Goal: Task Accomplishment & Management: Use online tool/utility

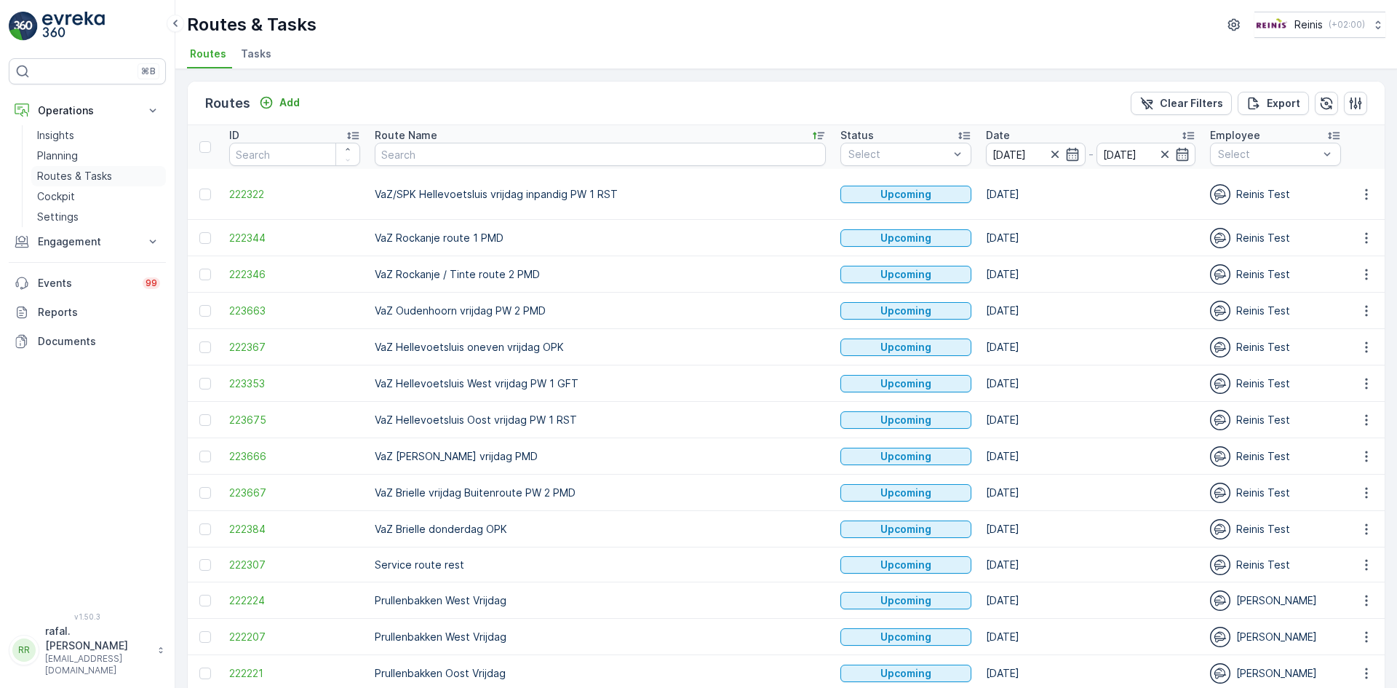
click at [96, 176] on p "Routes & Tasks" at bounding box center [74, 176] width 75 height 15
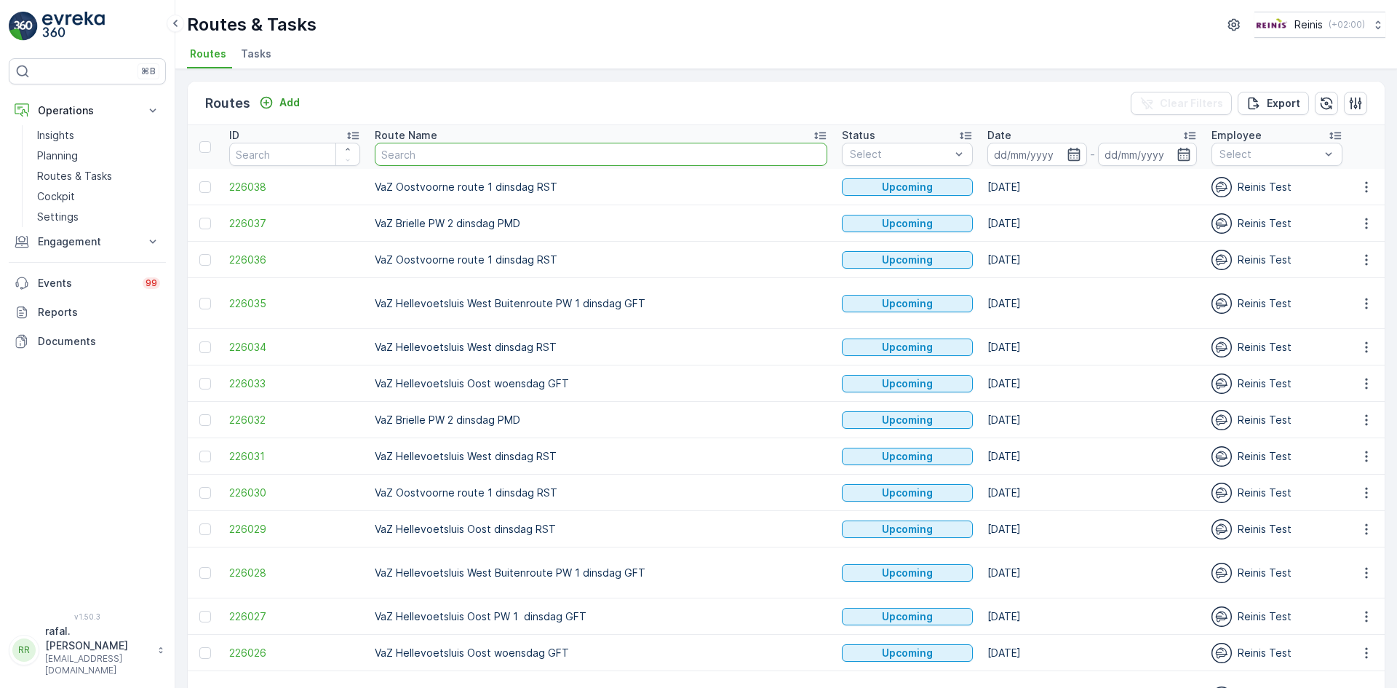
click at [446, 151] on input "text" at bounding box center [601, 154] width 453 height 23
type input "oost"
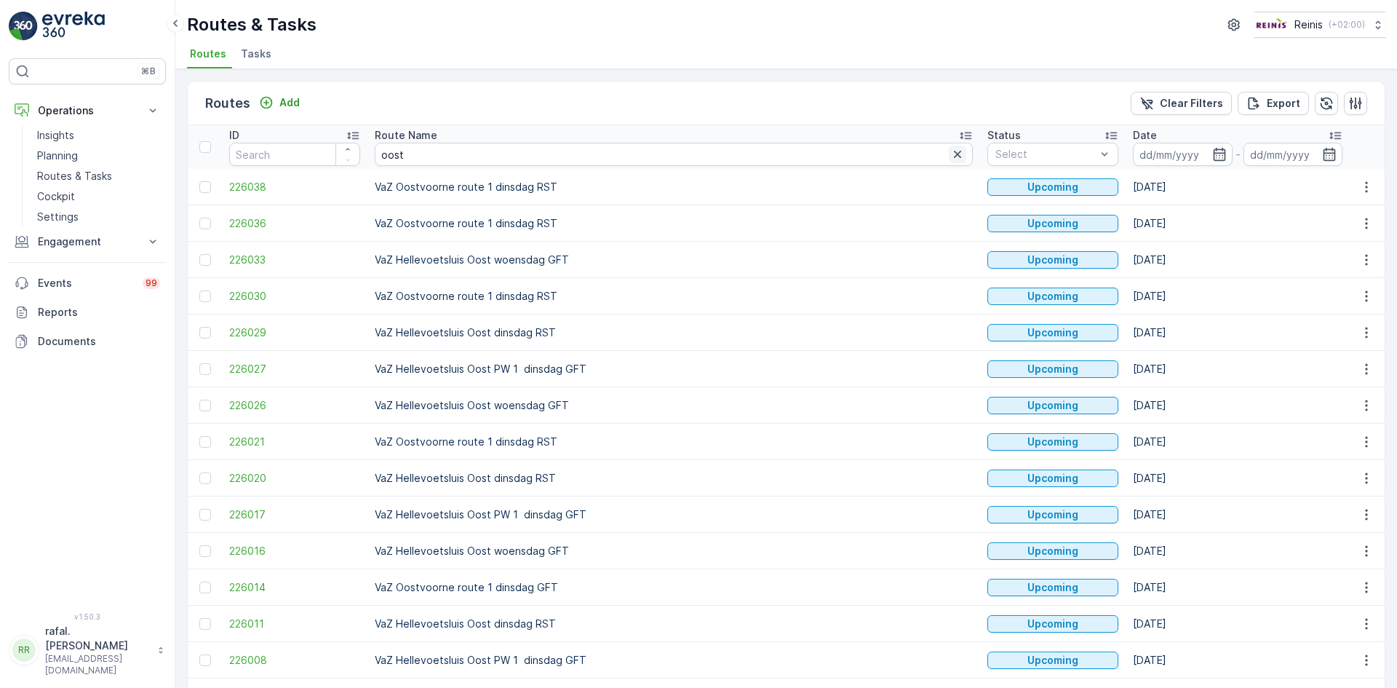
click at [950, 158] on icon "button" at bounding box center [957, 154] width 15 height 15
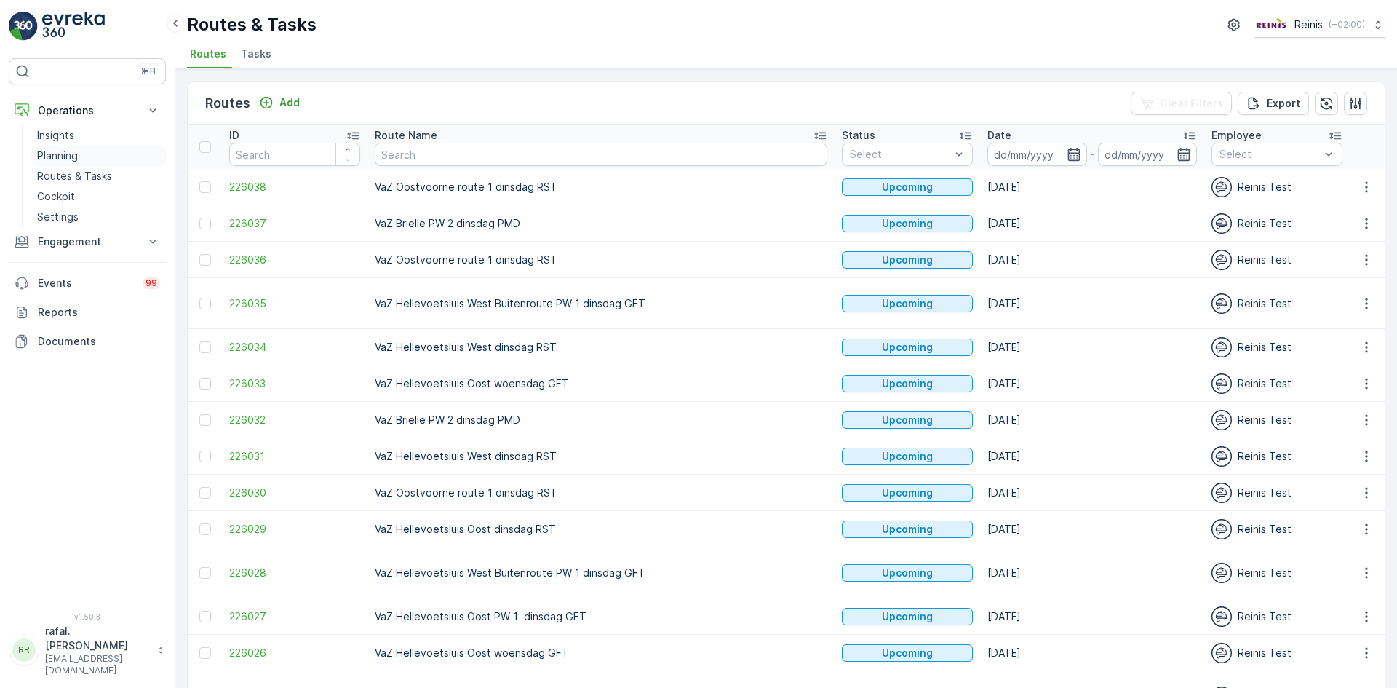
click at [71, 152] on p "Planning" at bounding box center [57, 155] width 41 height 15
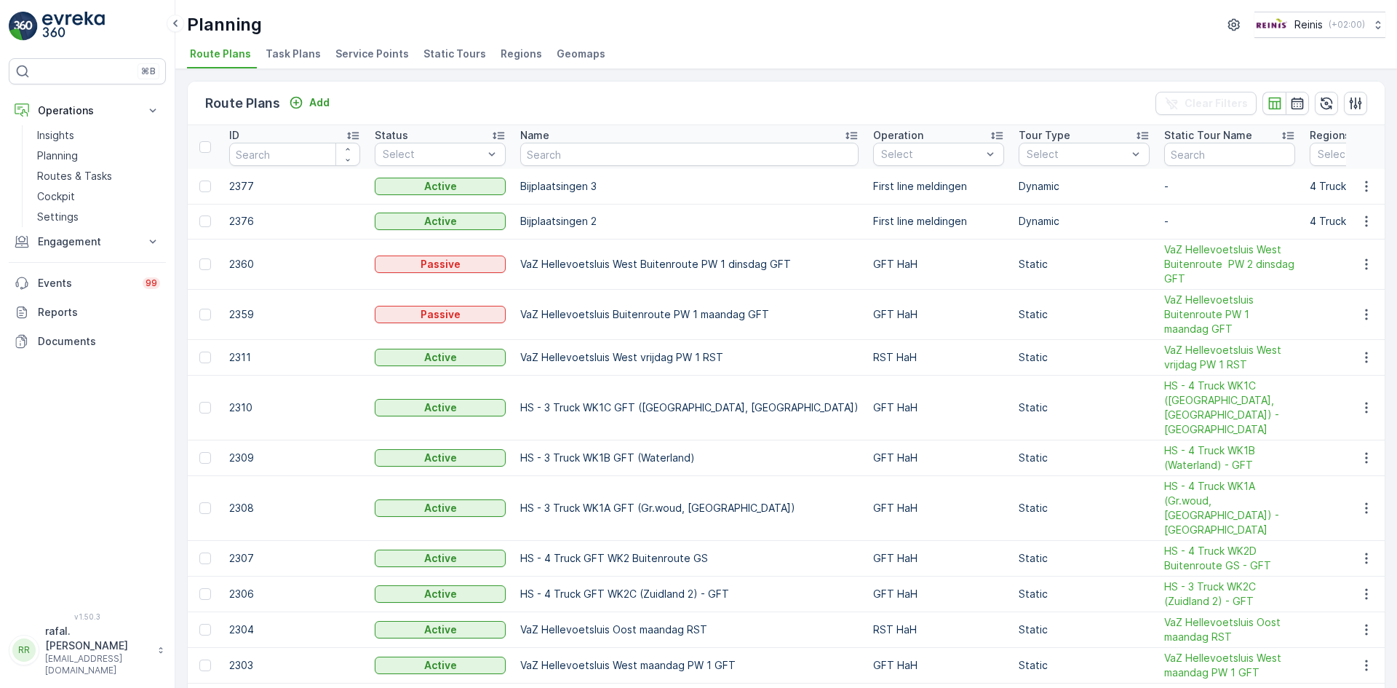
click at [459, 57] on span "Static Tours" at bounding box center [455, 54] width 63 height 15
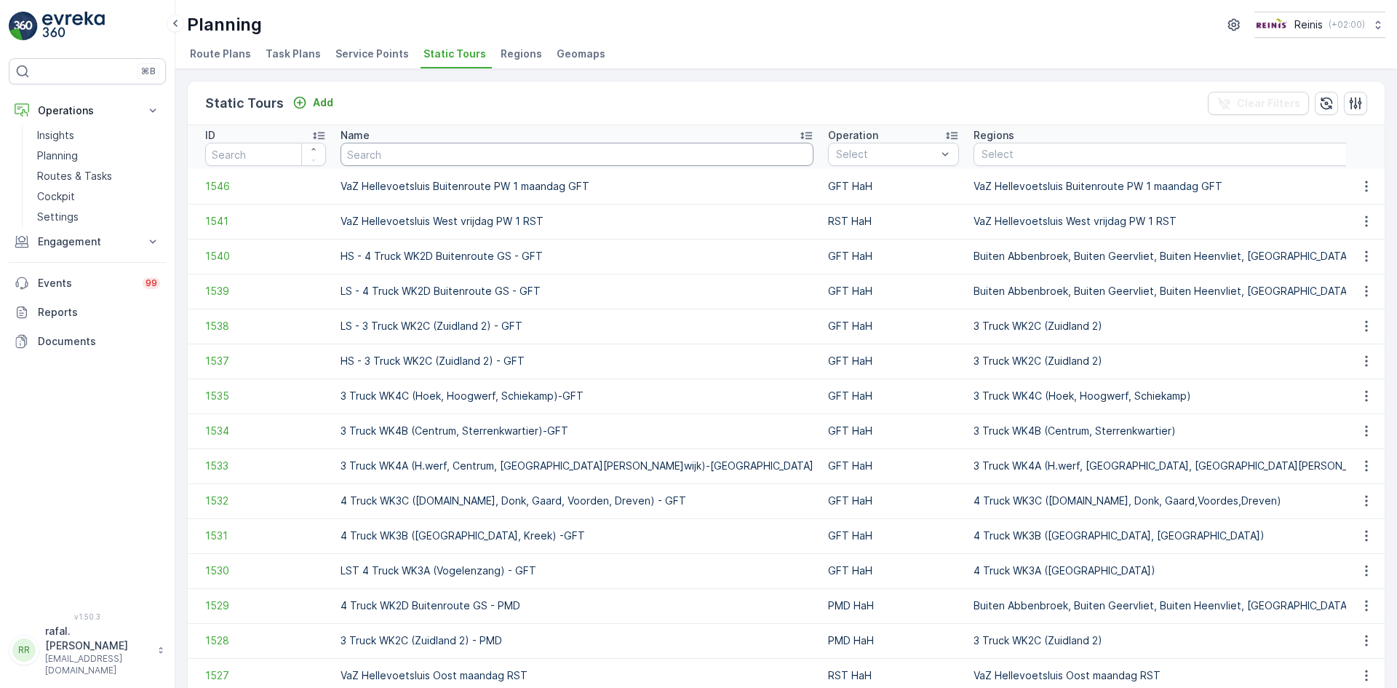
click at [552, 158] on input "text" at bounding box center [577, 154] width 473 height 23
type input "oost"
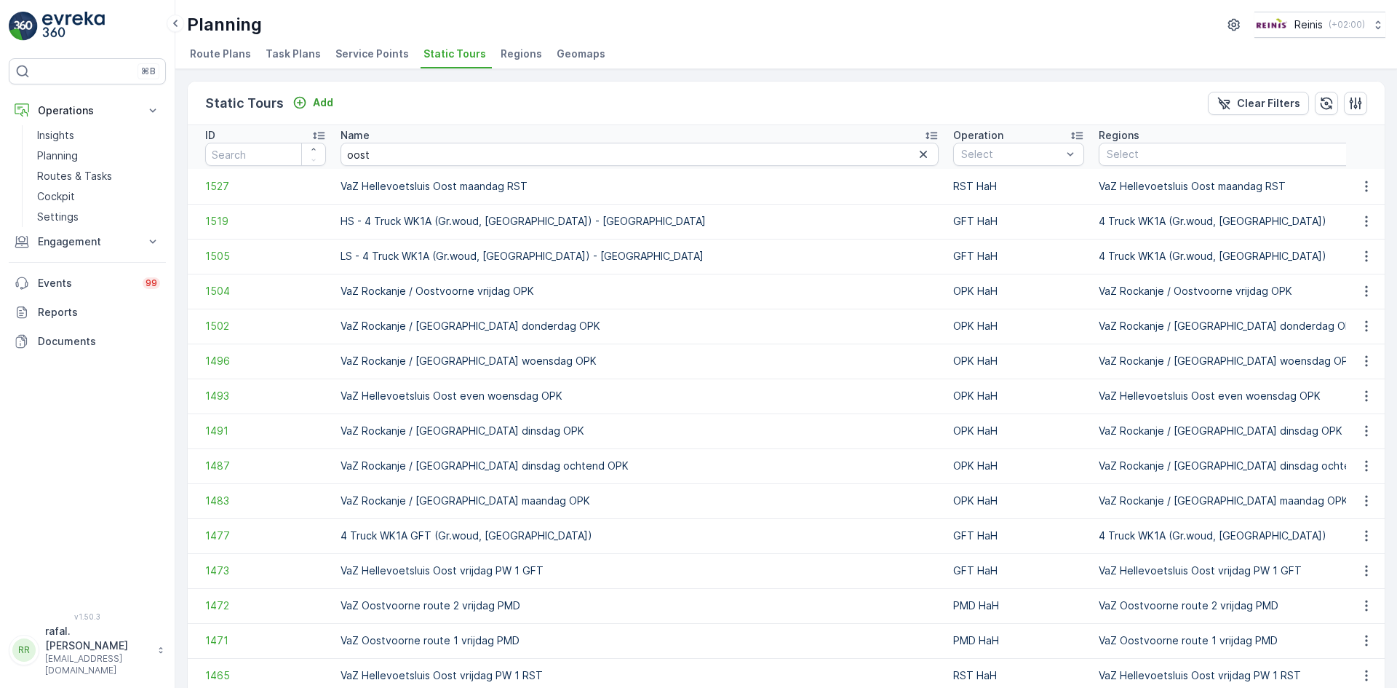
click at [359, 52] on span "Service Points" at bounding box center [371, 54] width 73 height 15
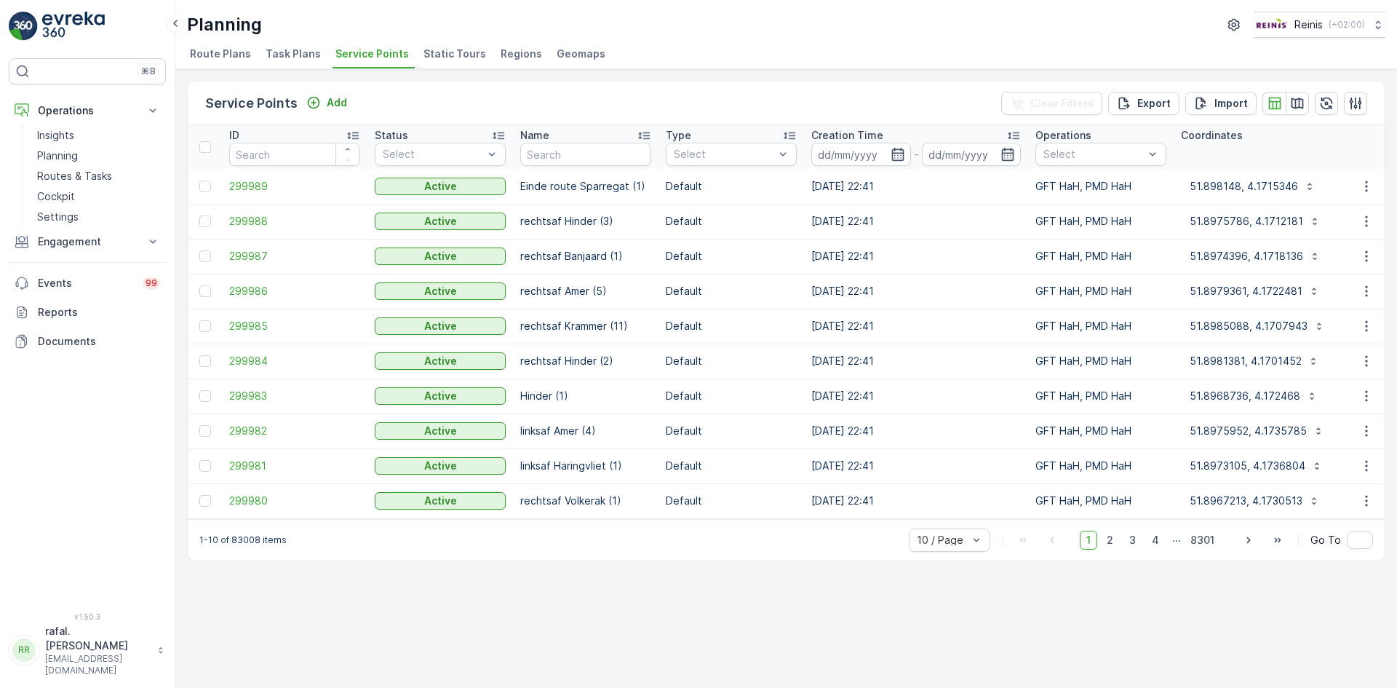
click at [221, 51] on span "Route Plans" at bounding box center [220, 54] width 61 height 15
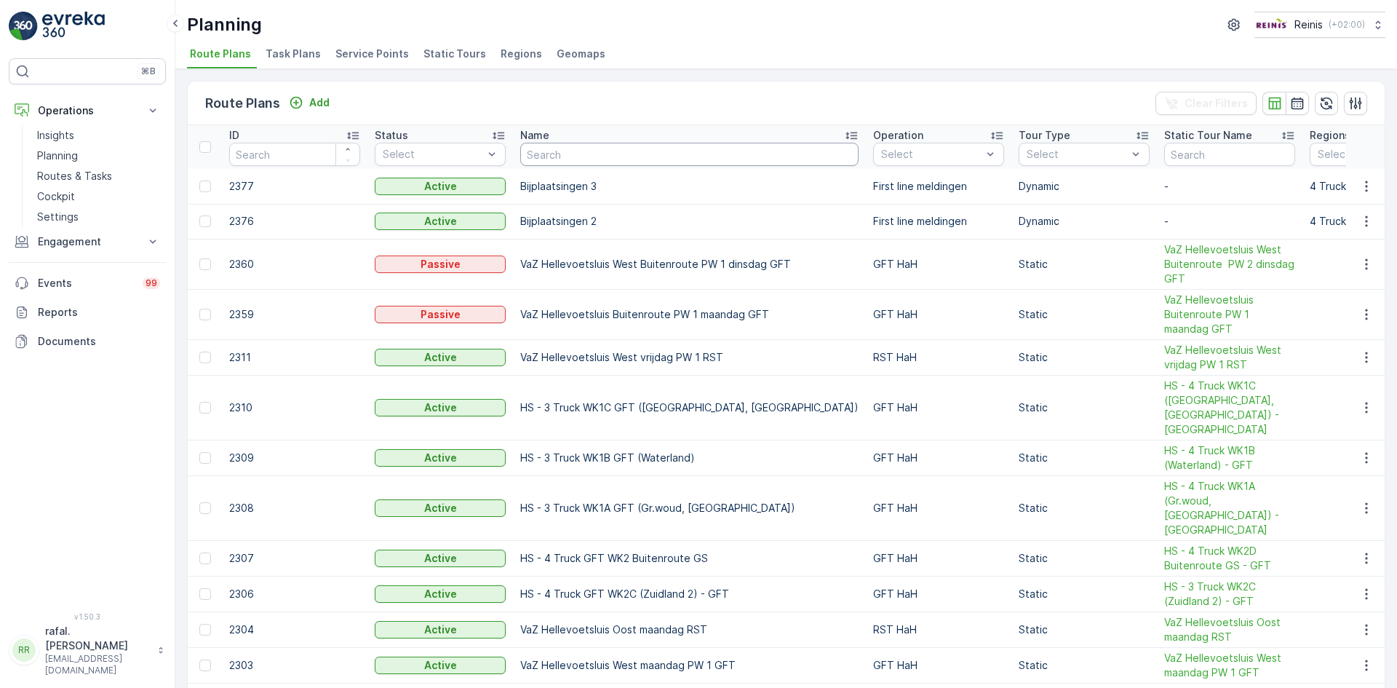
click at [586, 151] on input "text" at bounding box center [689, 154] width 338 height 23
type input "oost"
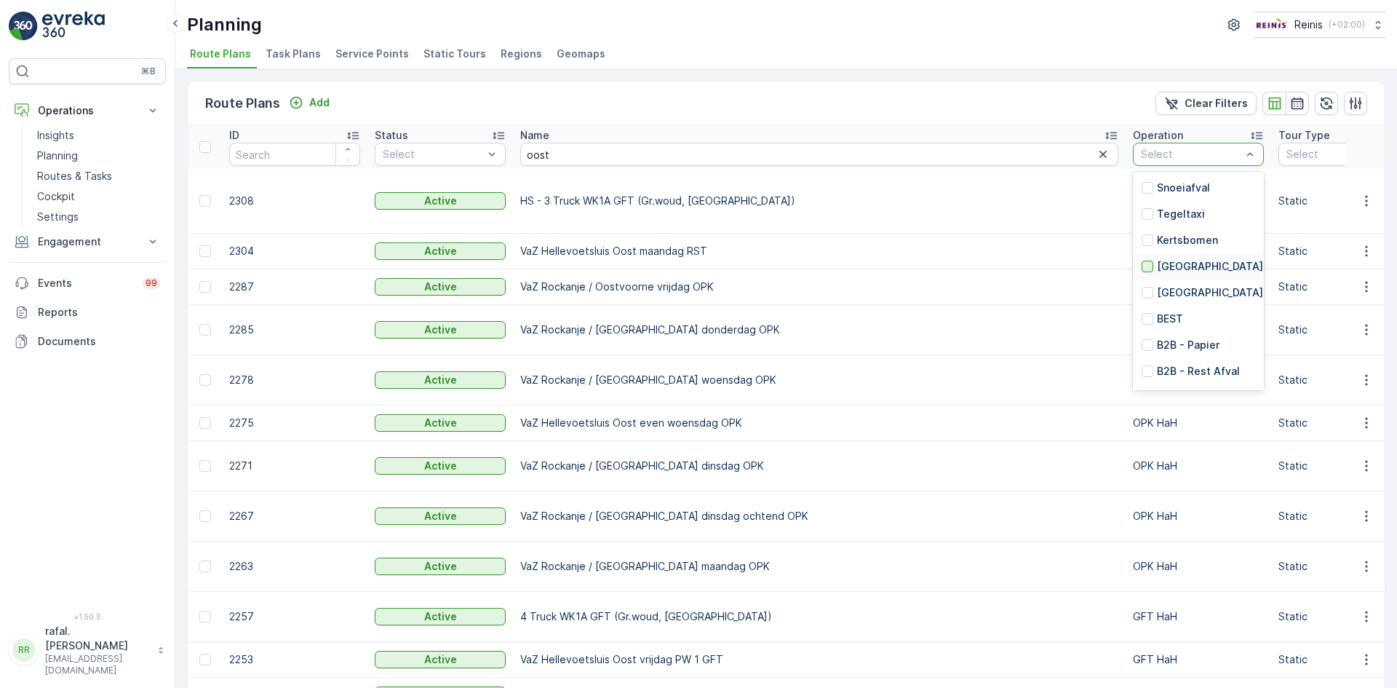
click at [1142, 265] on div at bounding box center [1148, 267] width 12 height 12
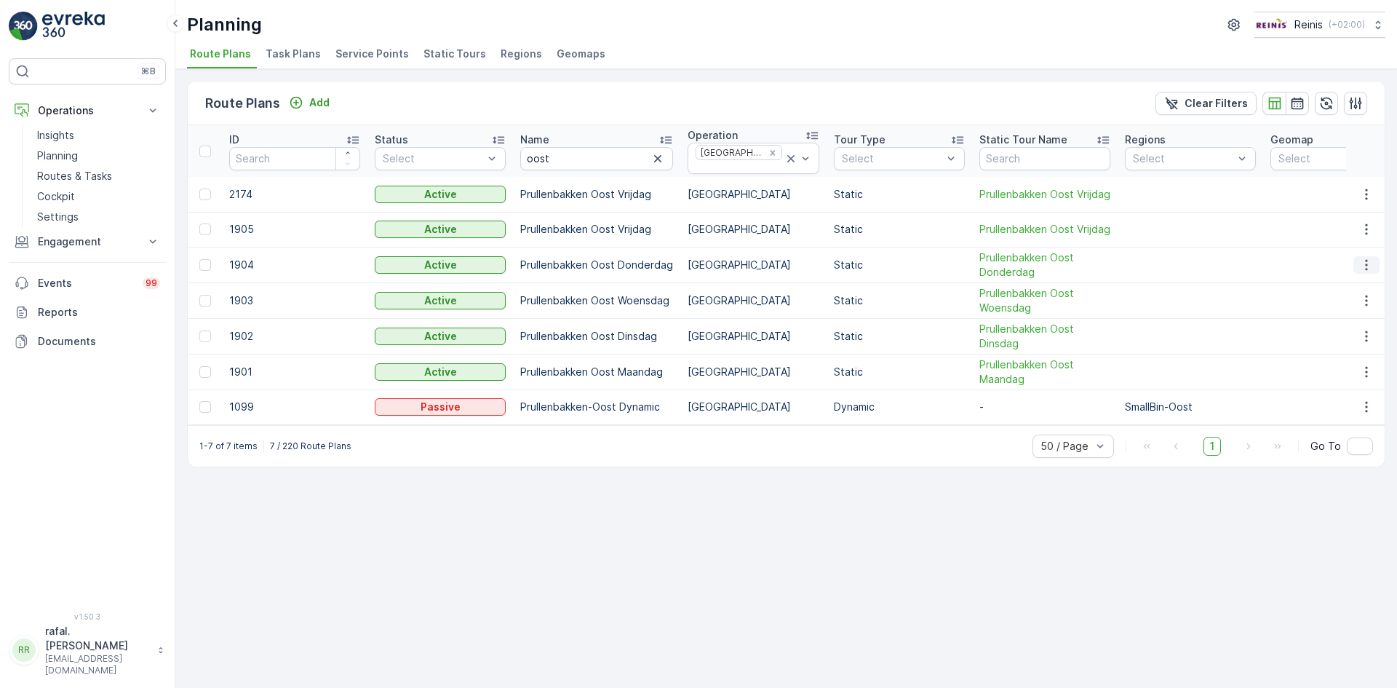
click at [1371, 266] on icon "button" at bounding box center [1366, 265] width 15 height 15
click at [1368, 286] on span "Edit Route Plan" at bounding box center [1353, 286] width 75 height 15
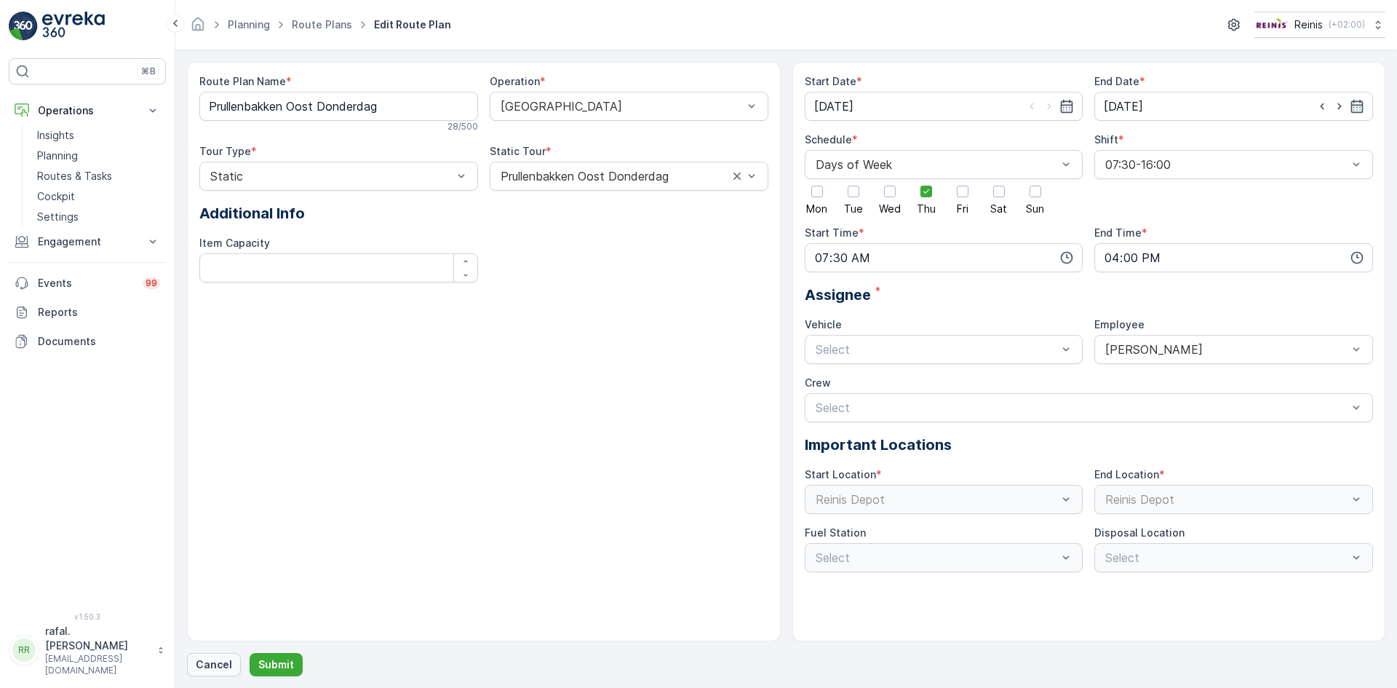
click at [199, 663] on p "Cancel" at bounding box center [214, 664] width 36 height 15
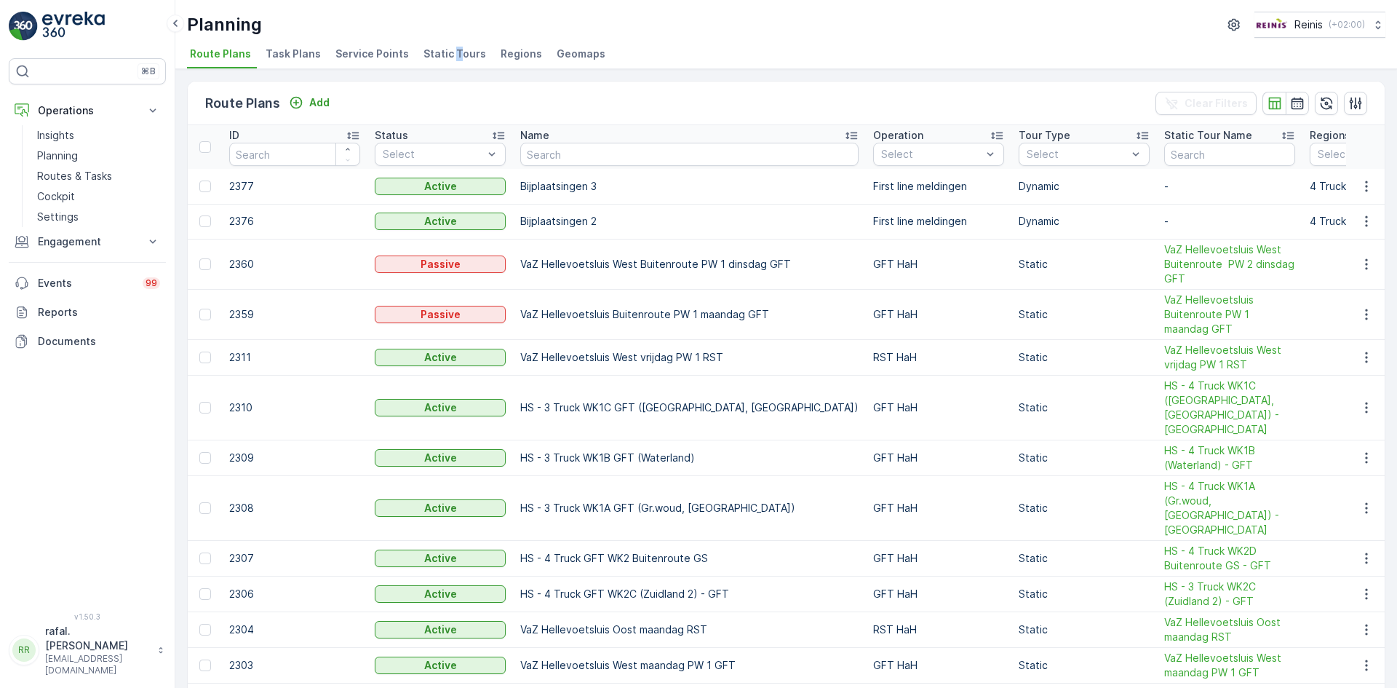
click at [451, 58] on span "Static Tours" at bounding box center [455, 54] width 63 height 15
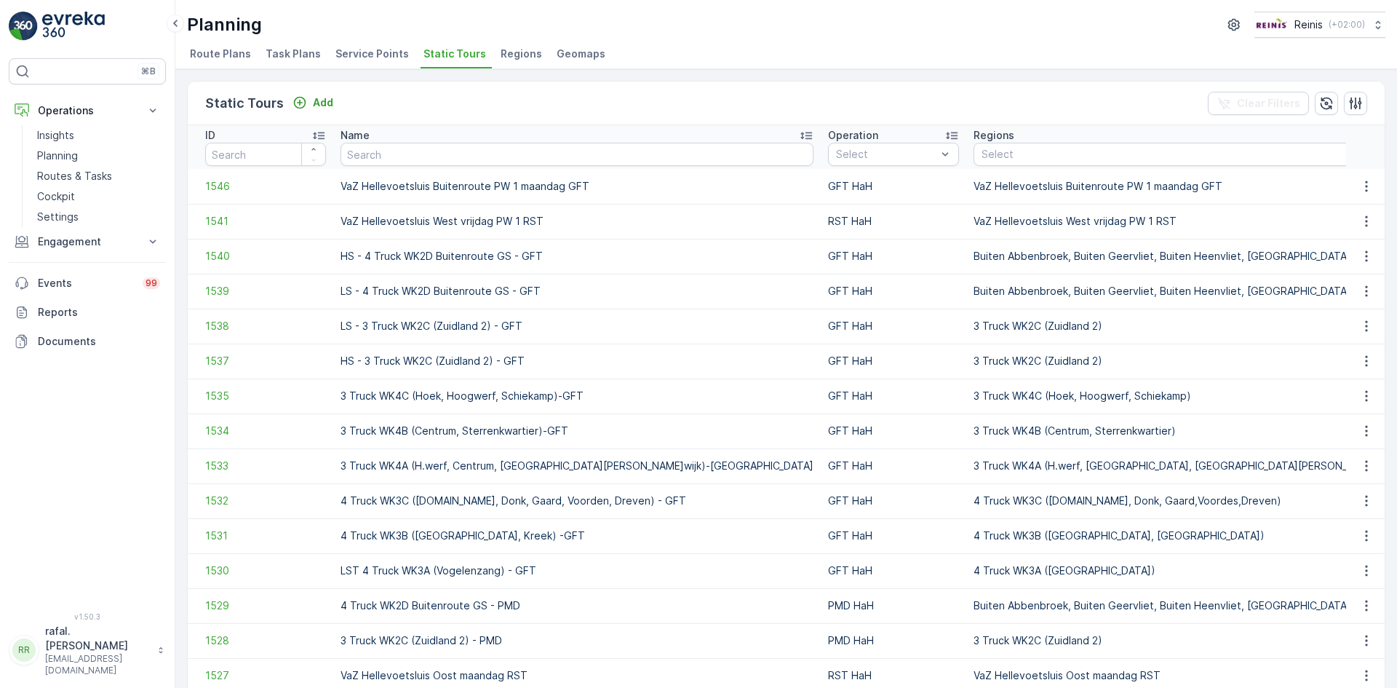
click at [435, 60] on li "Static Tours" at bounding box center [456, 56] width 71 height 25
click at [437, 54] on span "Static Tours" at bounding box center [455, 54] width 63 height 15
click at [92, 171] on p "Routes & Tasks" at bounding box center [74, 176] width 75 height 15
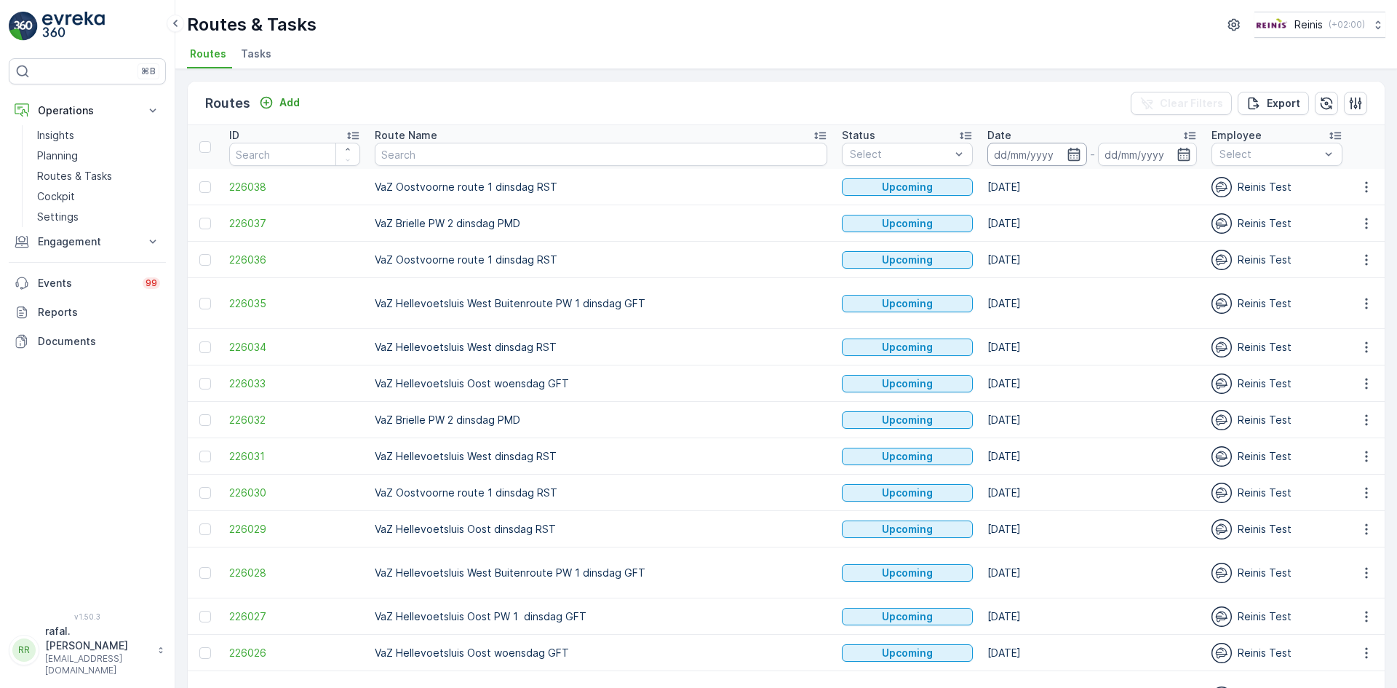
click at [987, 151] on input at bounding box center [1037, 154] width 100 height 23
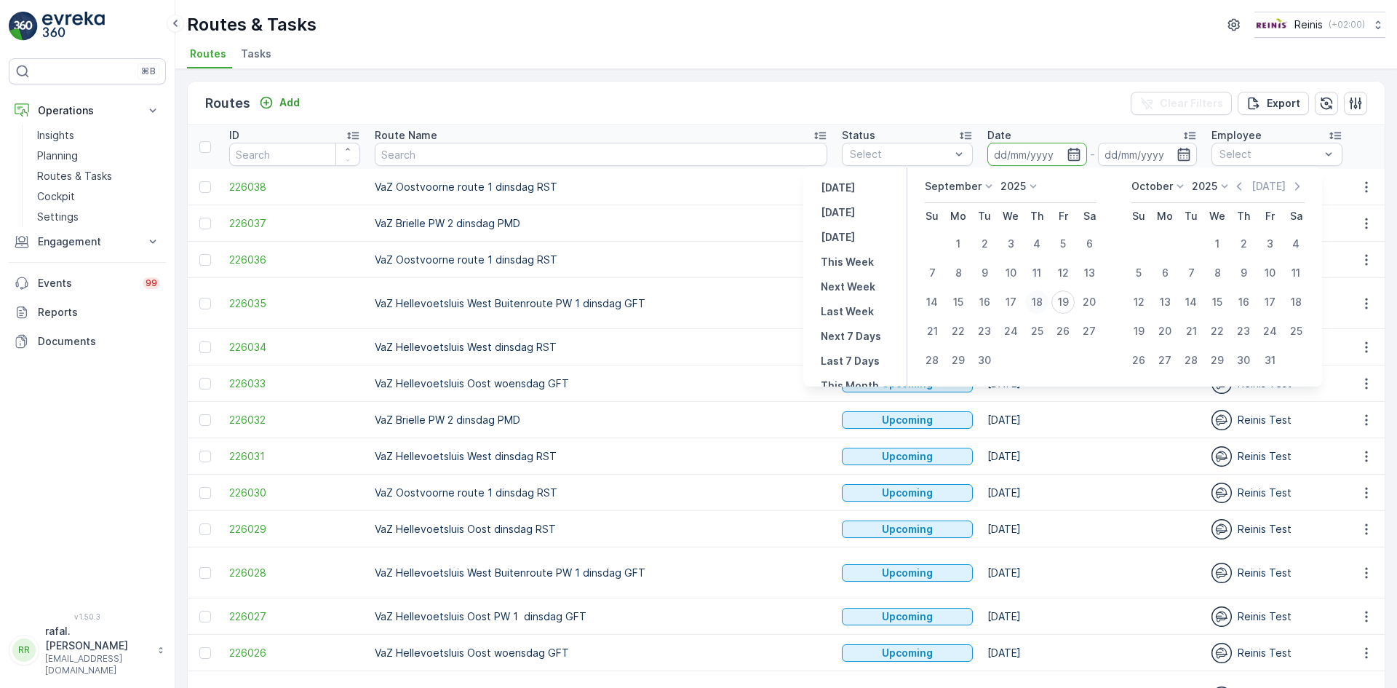
click at [1035, 298] on div "18" at bounding box center [1036, 301] width 23 height 23
type input "18.09.2025"
click at [1035, 298] on div "18" at bounding box center [1036, 301] width 23 height 23
type input "18.09.2025"
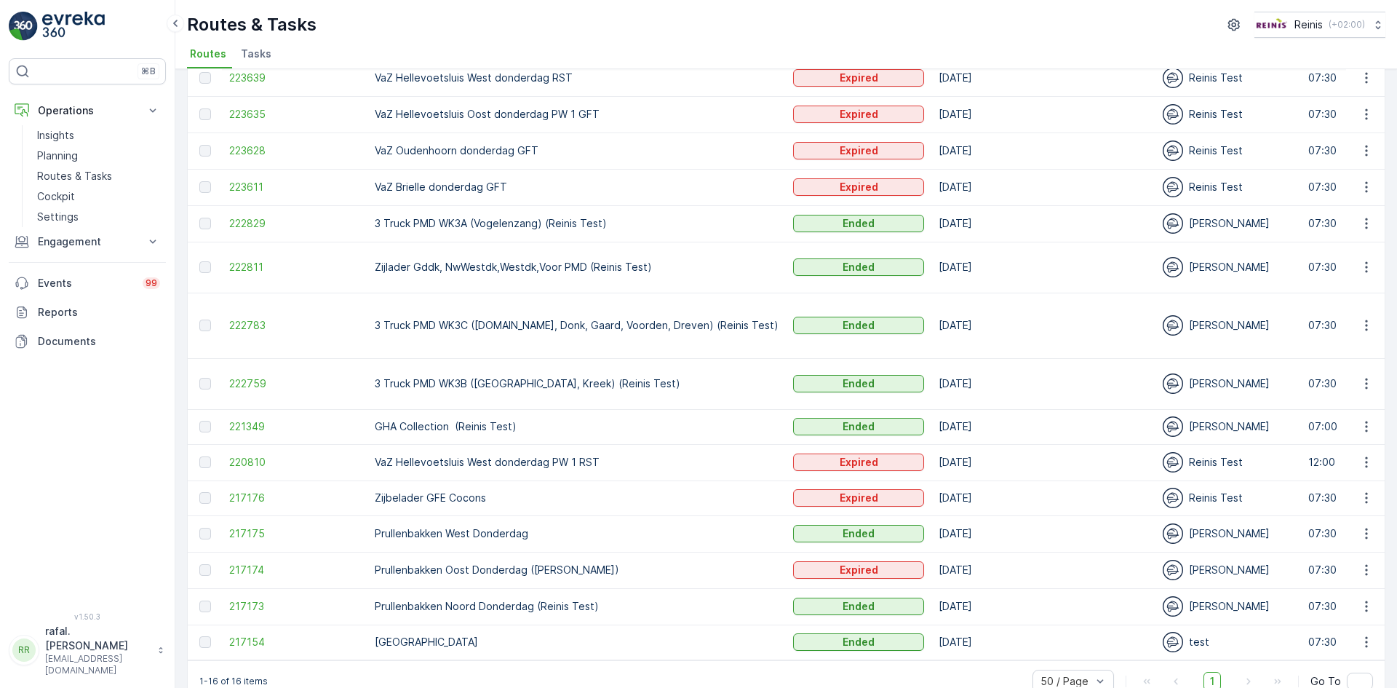
scroll to position [148, 0]
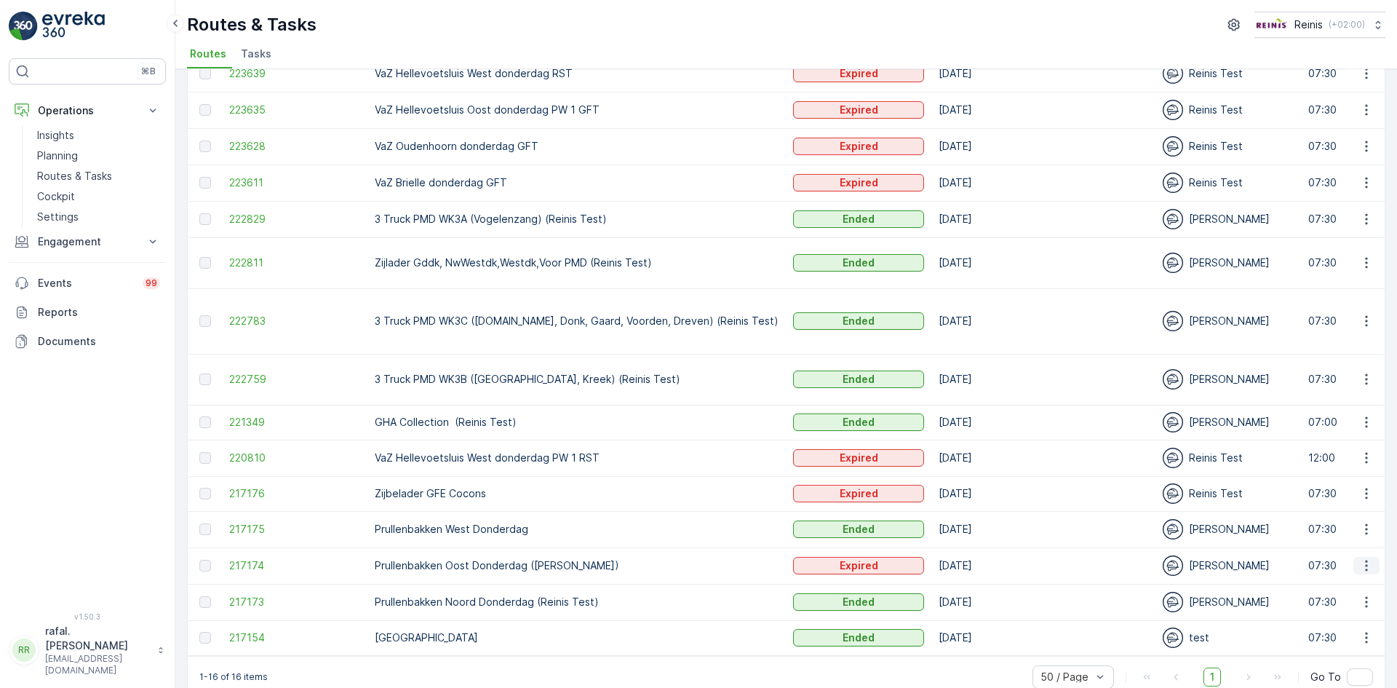
click at [1365, 558] on icon "button" at bounding box center [1366, 565] width 15 height 15
click at [1352, 554] on span "See More Details" at bounding box center [1332, 558] width 84 height 15
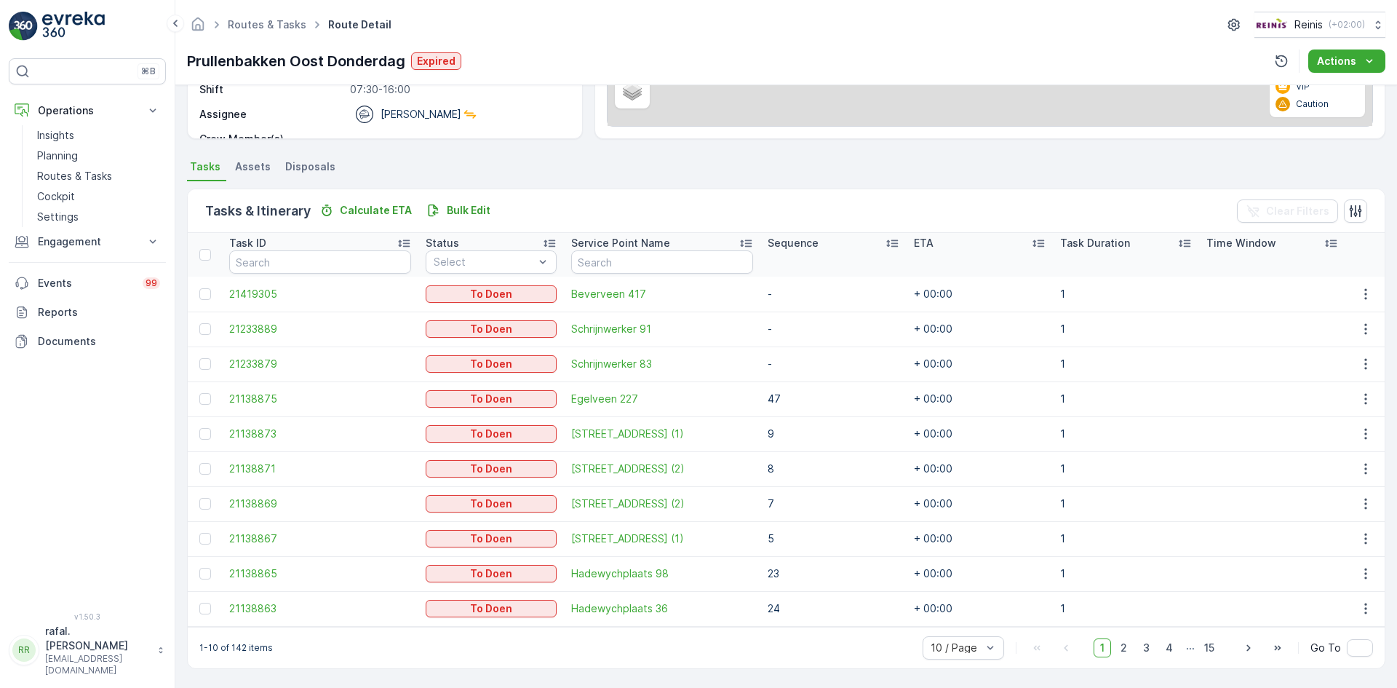
scroll to position [176, 0]
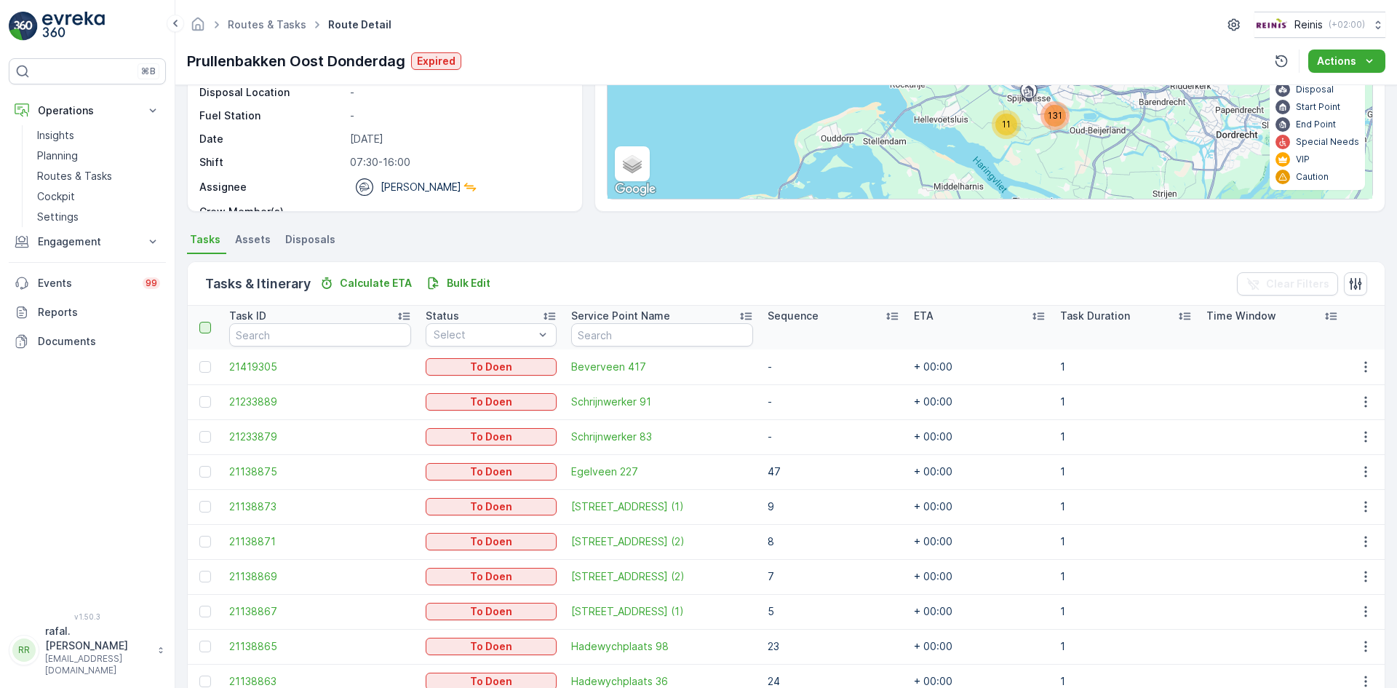
click at [205, 327] on div at bounding box center [205, 328] width 12 height 12
click at [207, 322] on input "checkbox" at bounding box center [207, 322] width 0 height 0
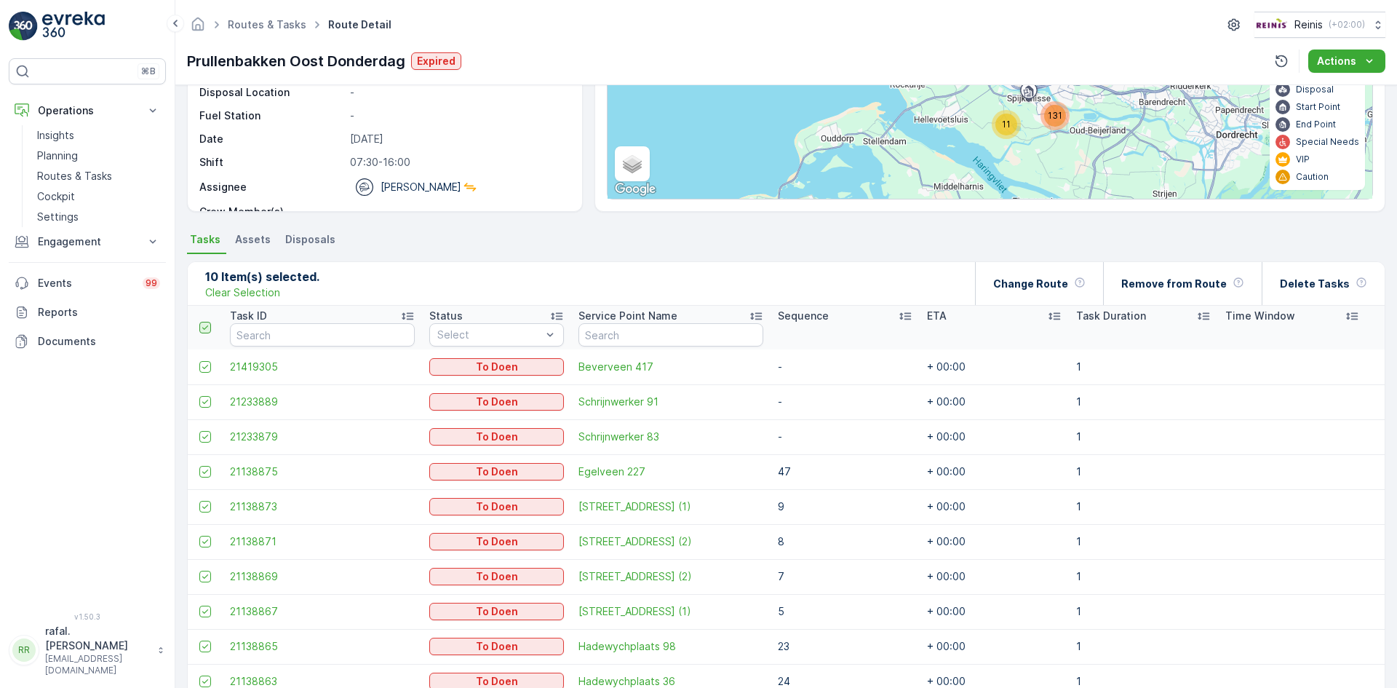
click at [205, 327] on icon at bounding box center [205, 327] width 10 height 10
click at [207, 322] on input "checkbox" at bounding box center [207, 322] width 0 height 0
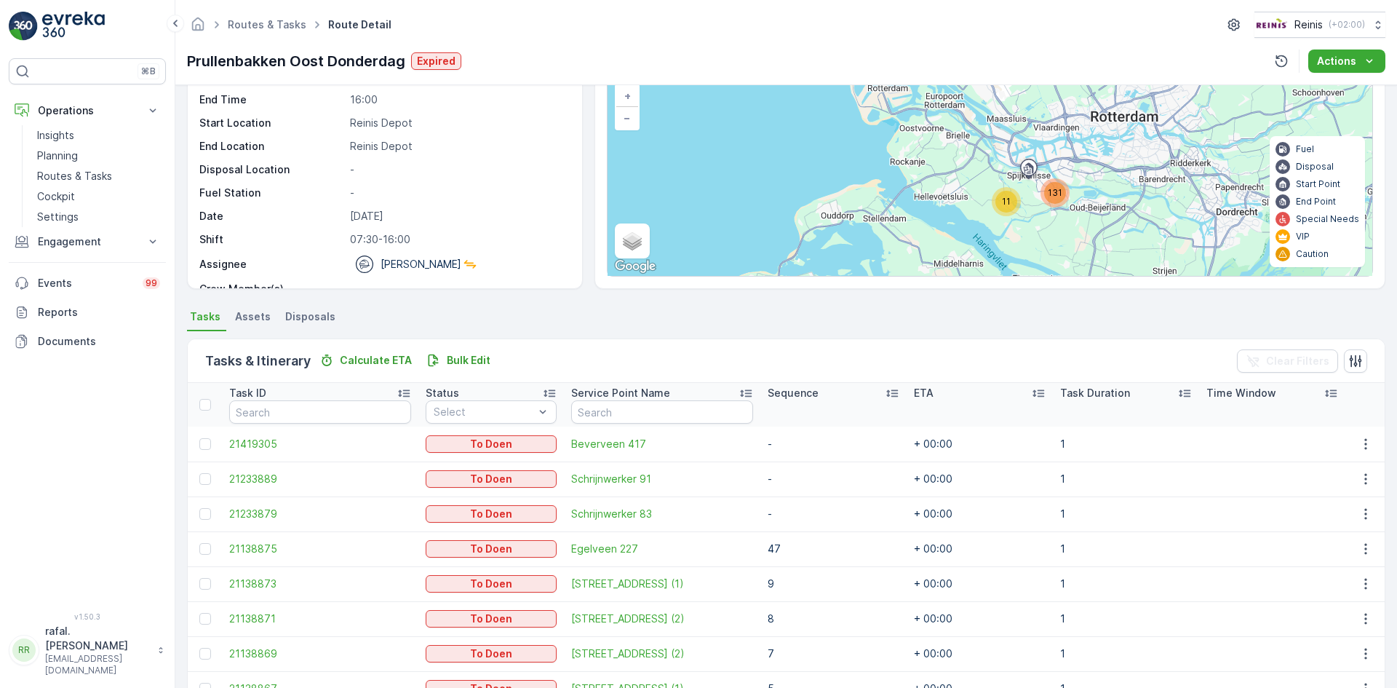
scroll to position [0, 0]
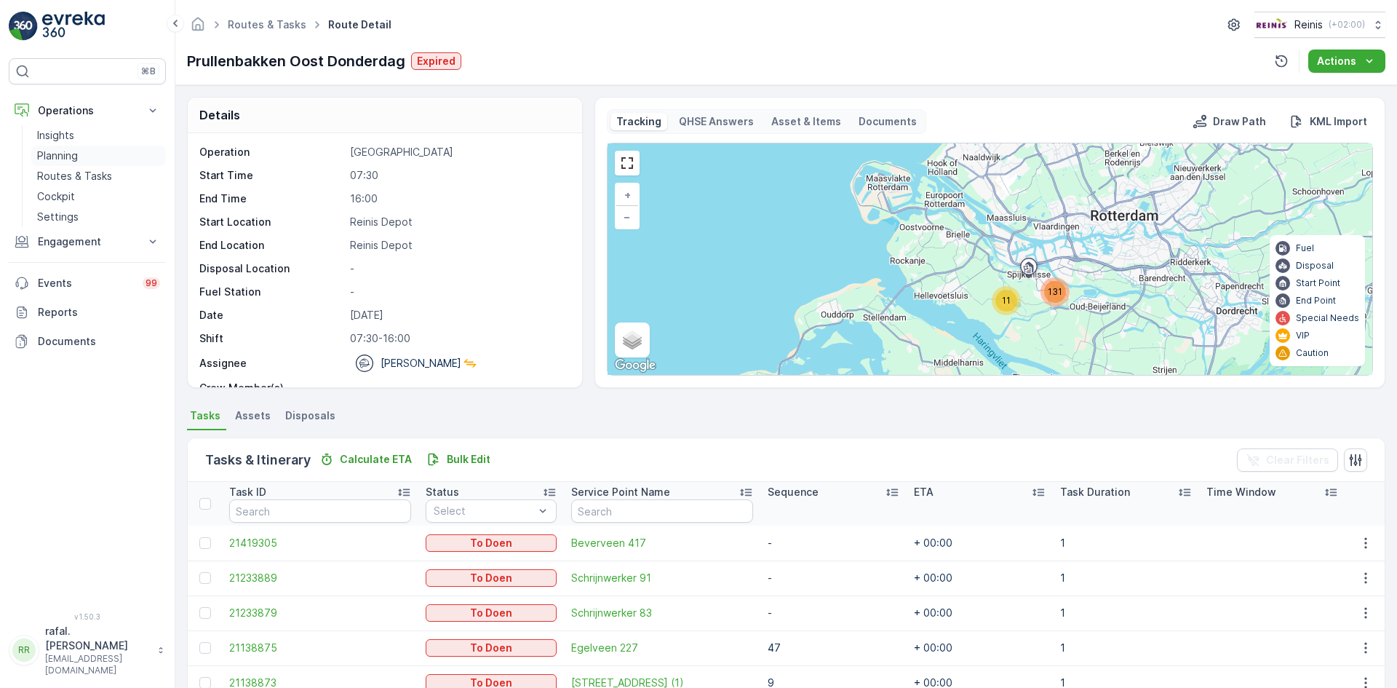
click at [63, 152] on p "Planning" at bounding box center [57, 155] width 41 height 15
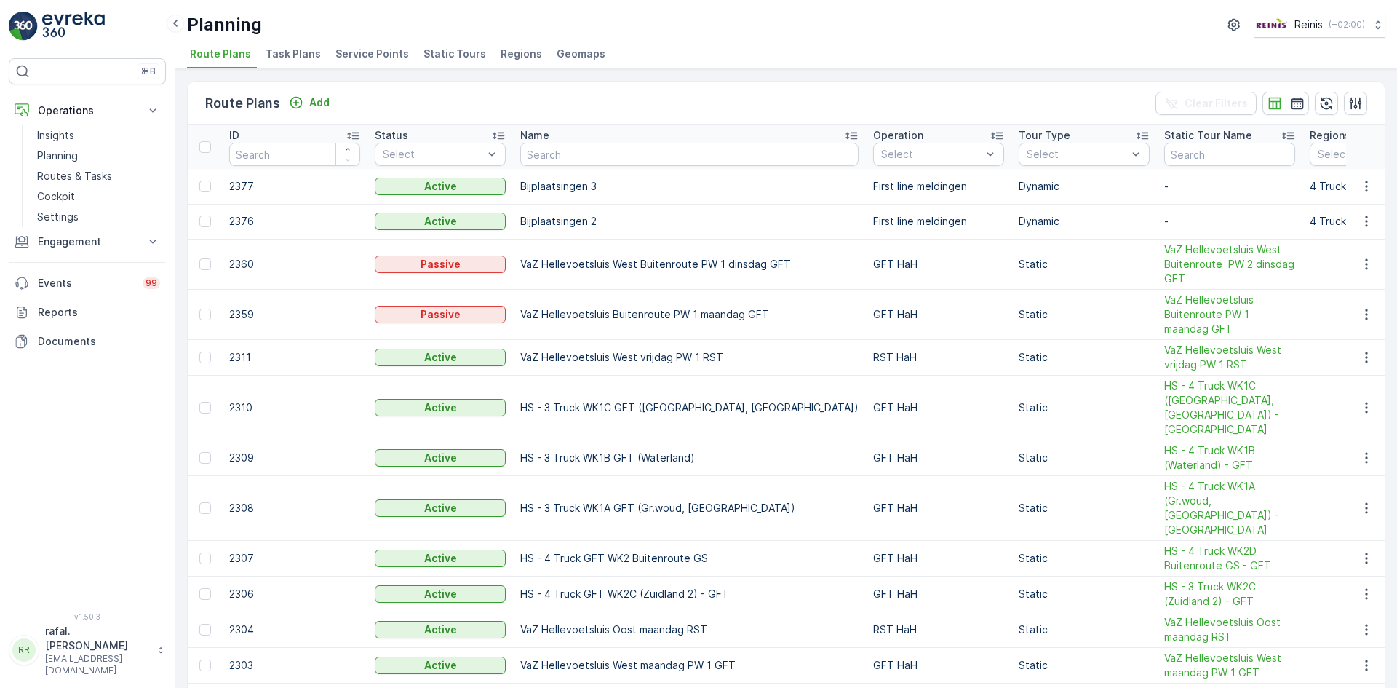
click at [351, 56] on span "Service Points" at bounding box center [371, 54] width 73 height 15
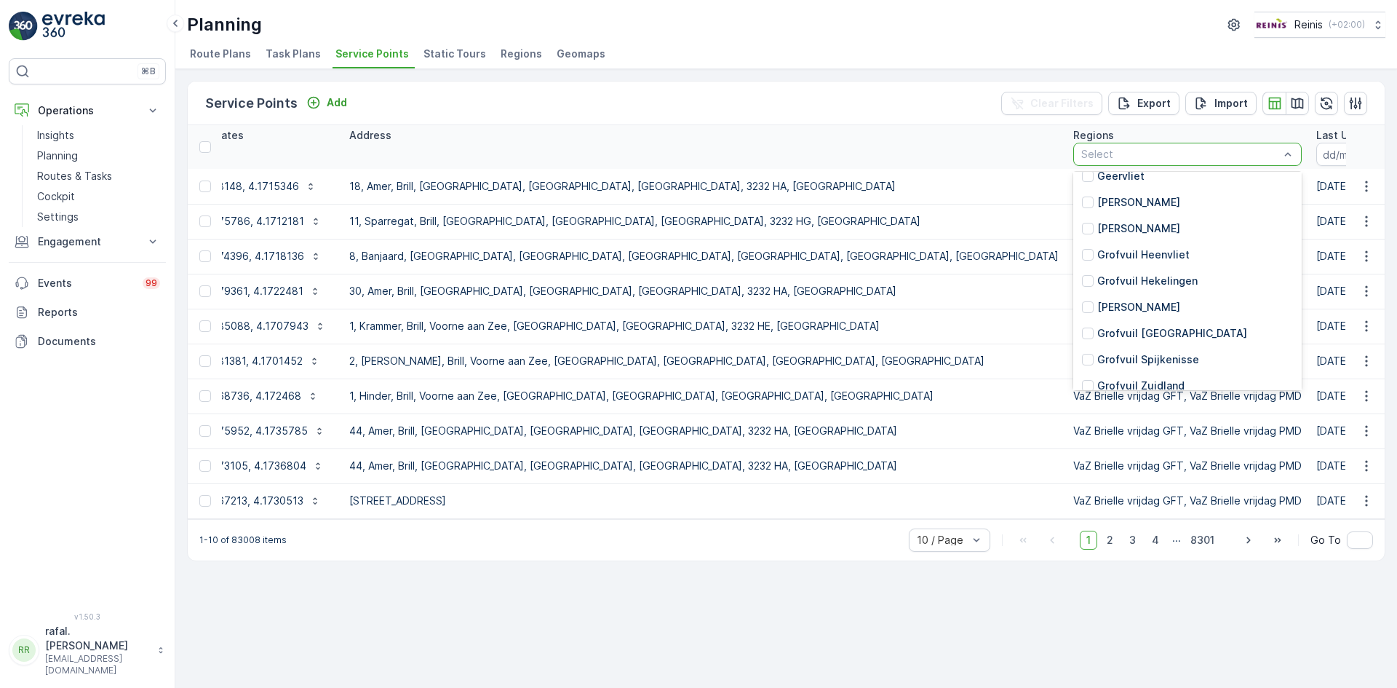
scroll to position [1819, 0]
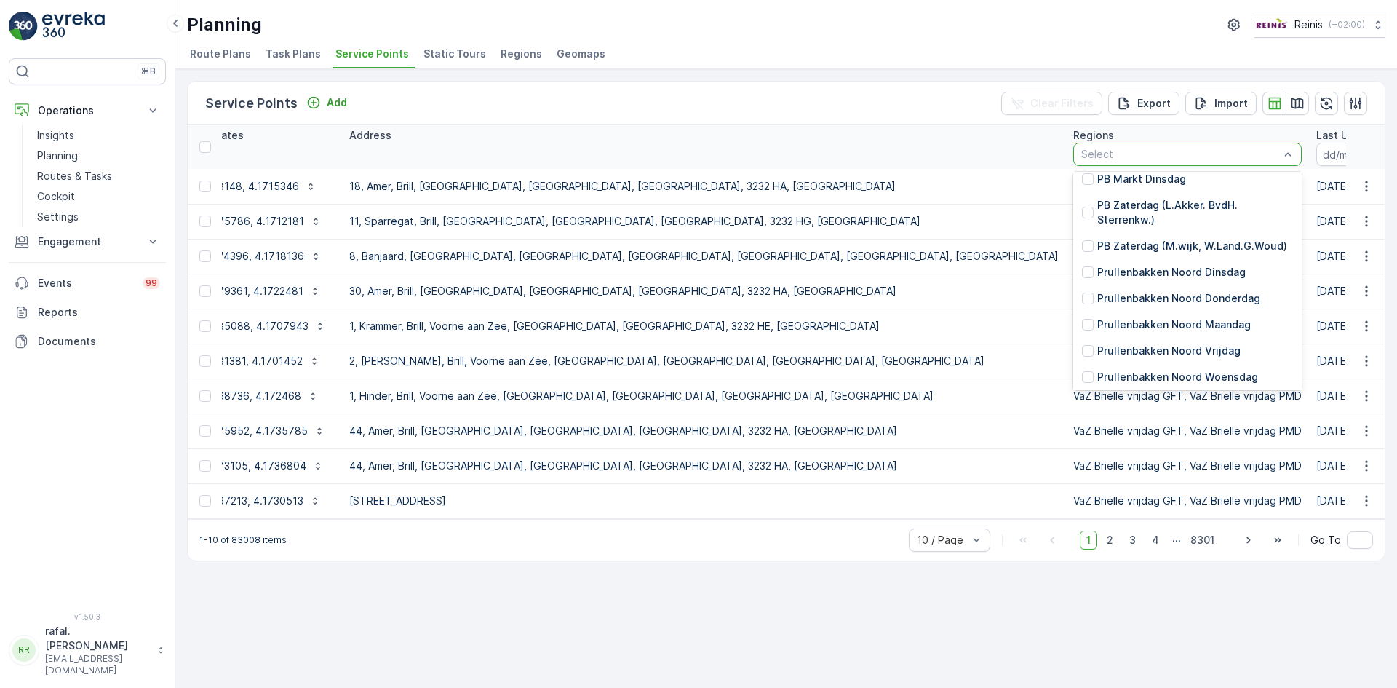
click at [1082, 424] on div at bounding box center [1088, 430] width 12 height 12
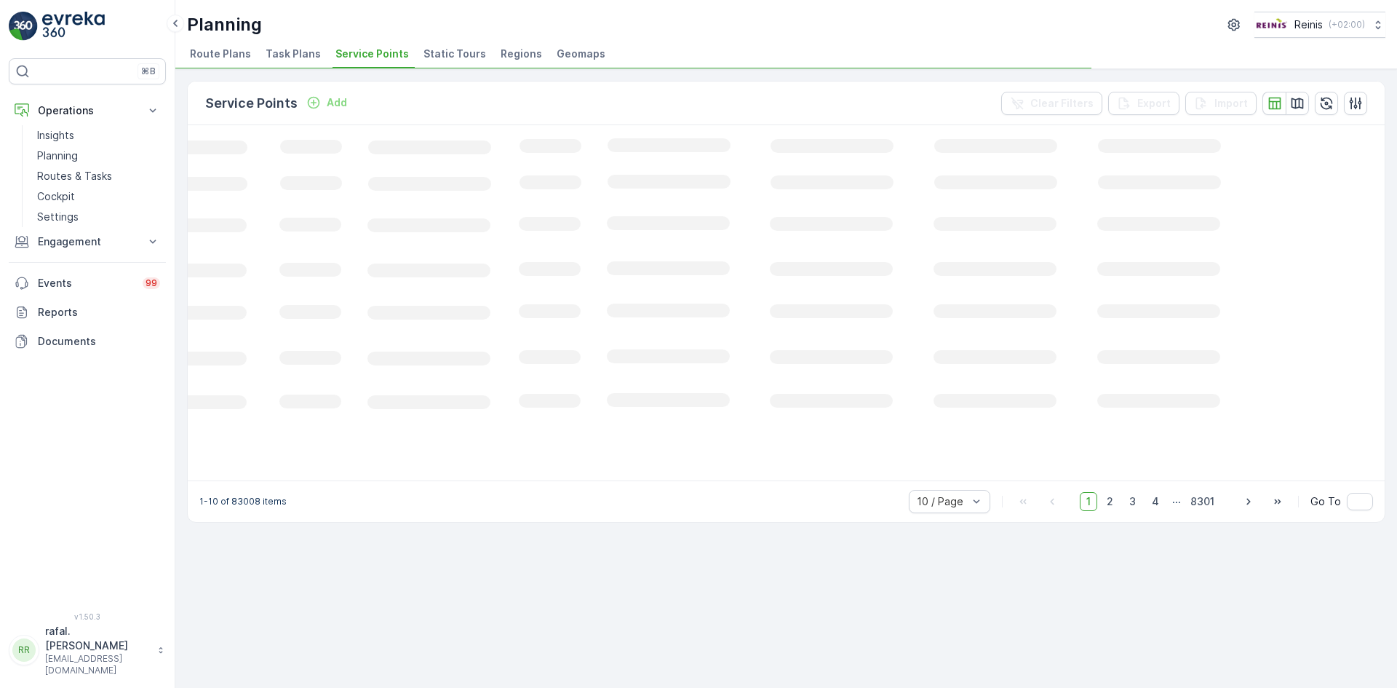
scroll to position [0, 200]
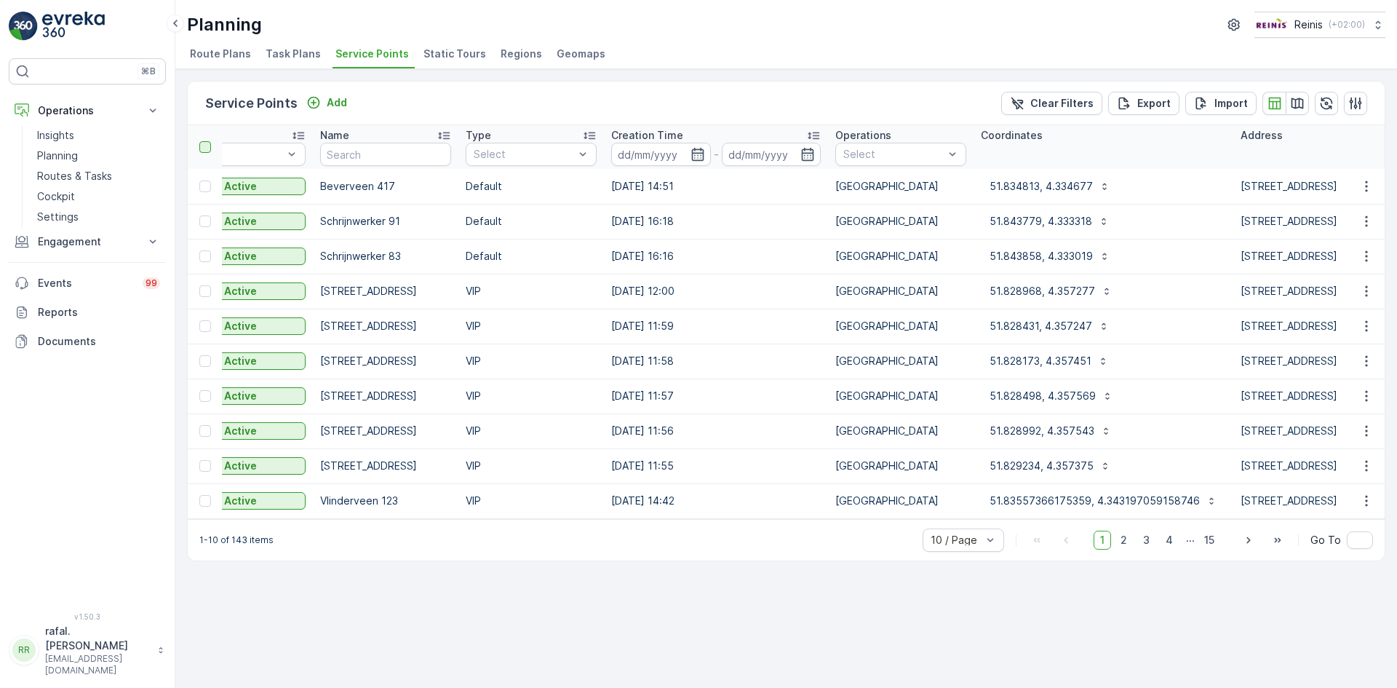
click at [203, 150] on div at bounding box center [205, 147] width 12 height 12
click at [207, 141] on input "checkbox" at bounding box center [207, 141] width 0 height 0
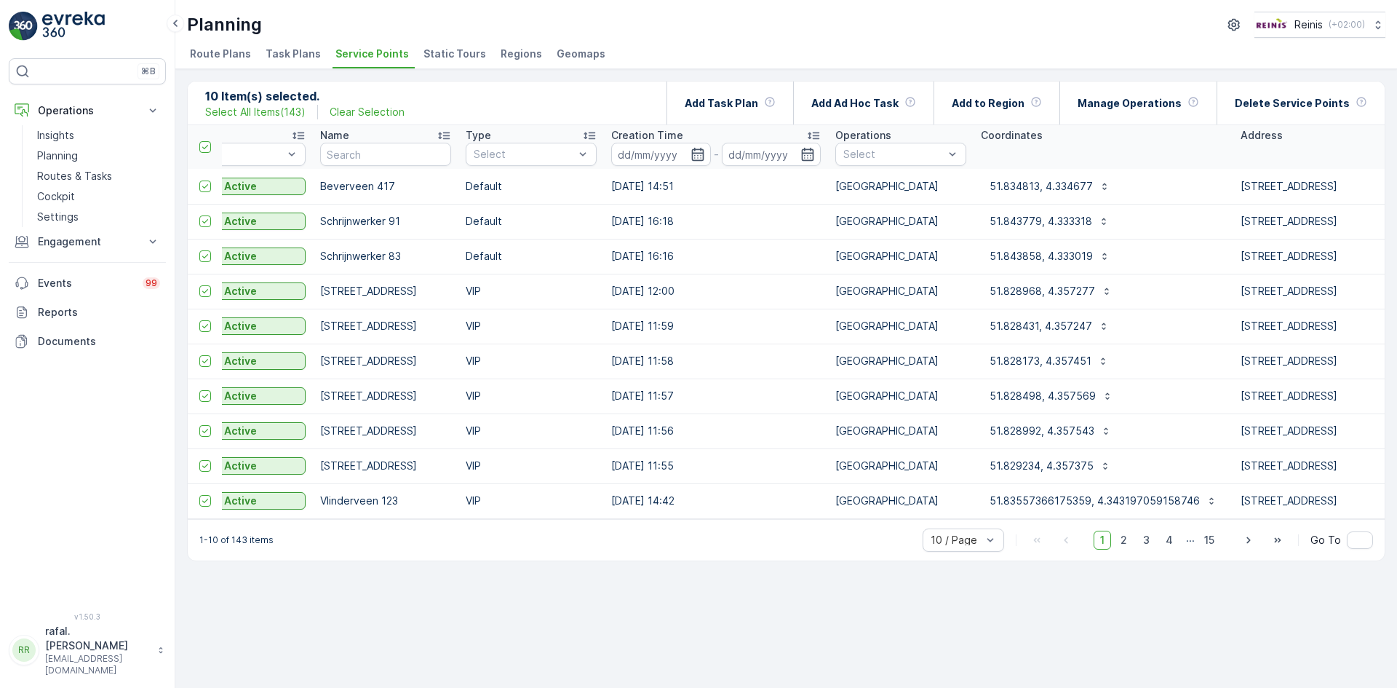
click at [261, 111] on p "Select All Items ( 143 )" at bounding box center [255, 112] width 100 height 15
click at [898, 96] on p "Add Ad Hoc Task" at bounding box center [854, 103] width 87 height 15
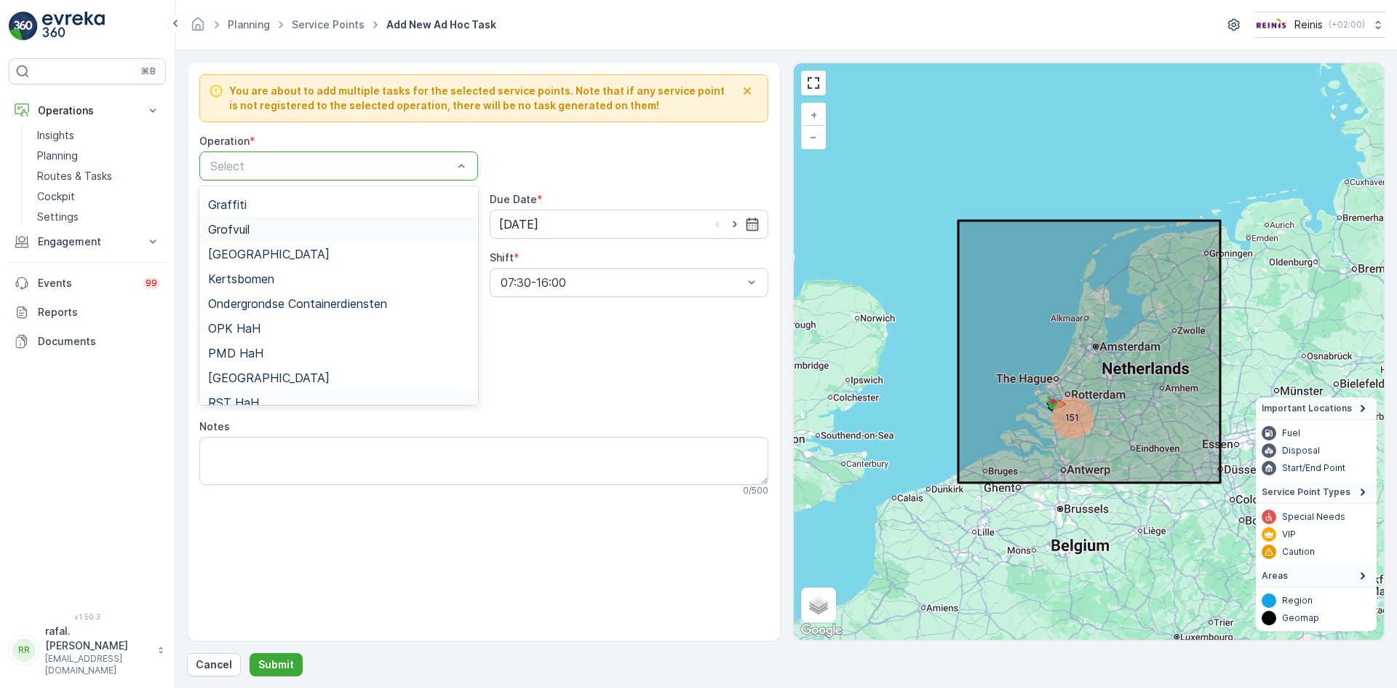
scroll to position [218, 0]
click at [281, 305] on span "[GEOGRAPHIC_DATA]" at bounding box center [269, 304] width 122 height 13
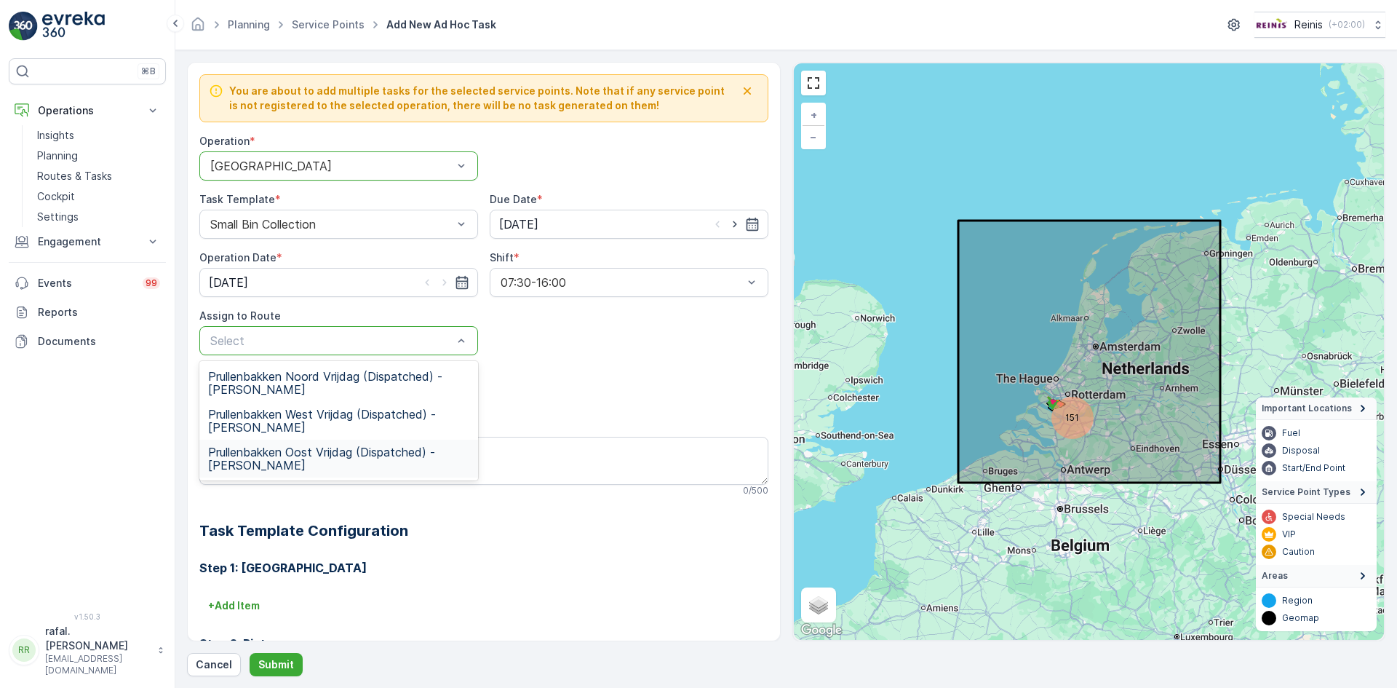
click at [259, 453] on span "Prullenbakken Oost Vrijdag (Dispatched) - Kimberly Wesdijk" at bounding box center [338, 458] width 261 height 26
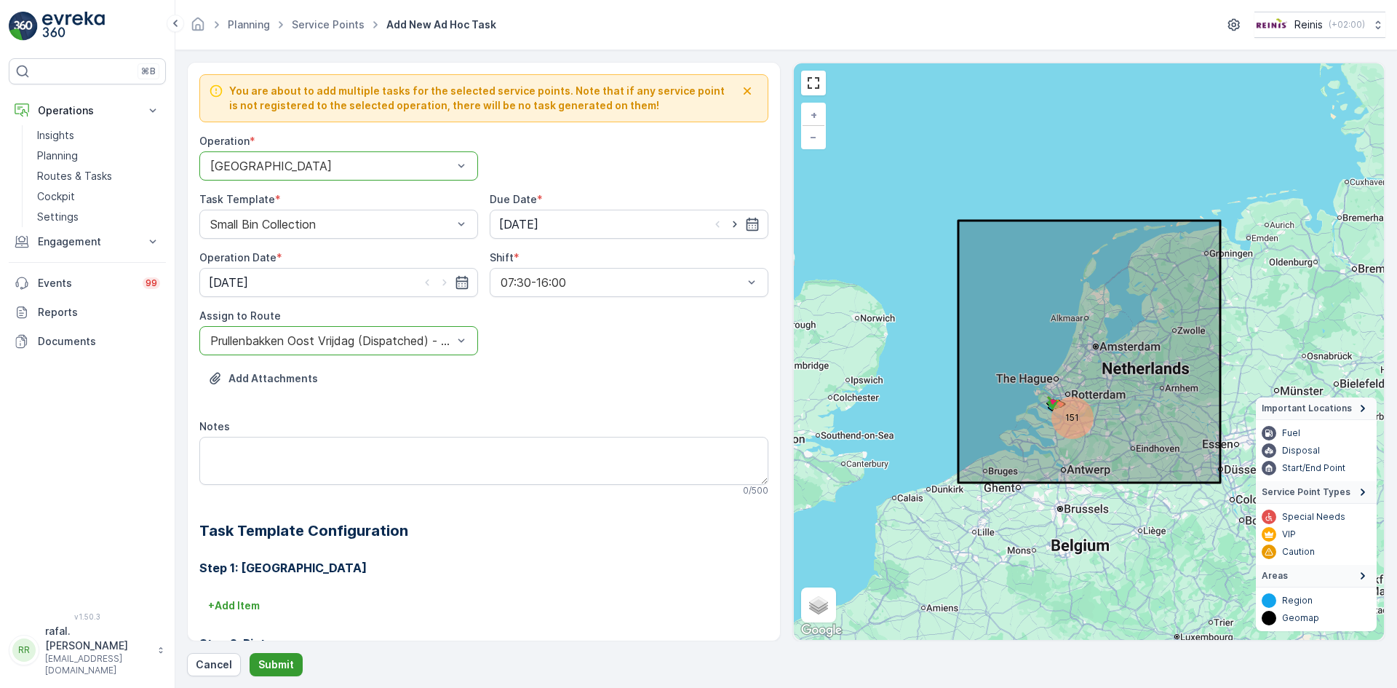
click at [280, 659] on p "Submit" at bounding box center [276, 664] width 36 height 15
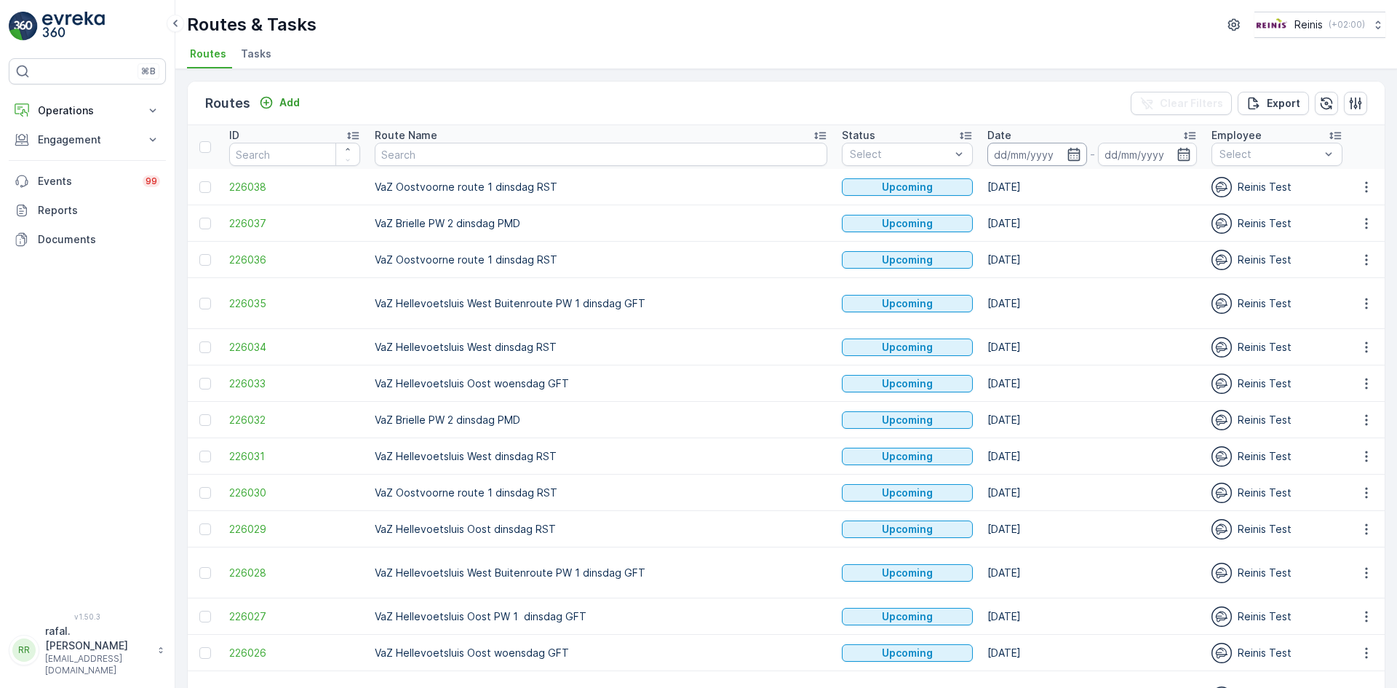
click at [987, 154] on input at bounding box center [1037, 154] width 100 height 23
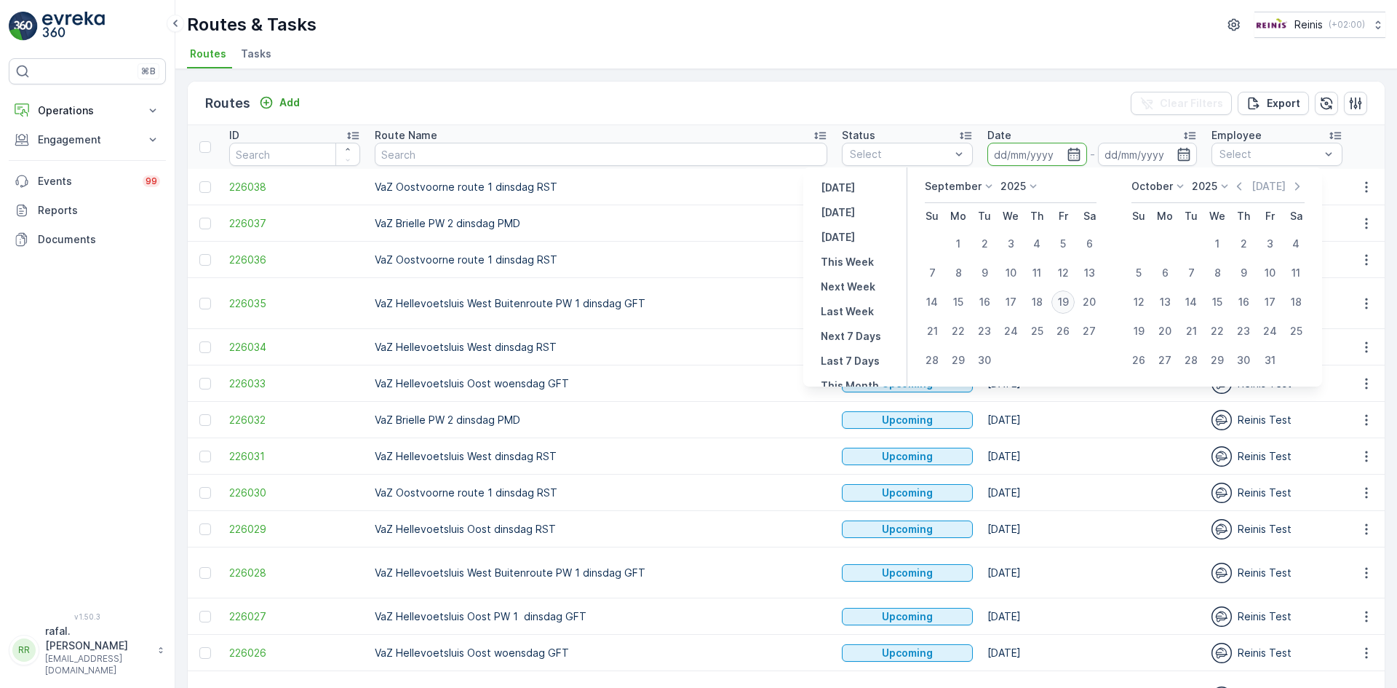
click at [1067, 303] on div "19" at bounding box center [1062, 301] width 23 height 23
type input "[DATE]"
click at [1067, 303] on div "19" at bounding box center [1062, 301] width 23 height 23
type input "[DATE]"
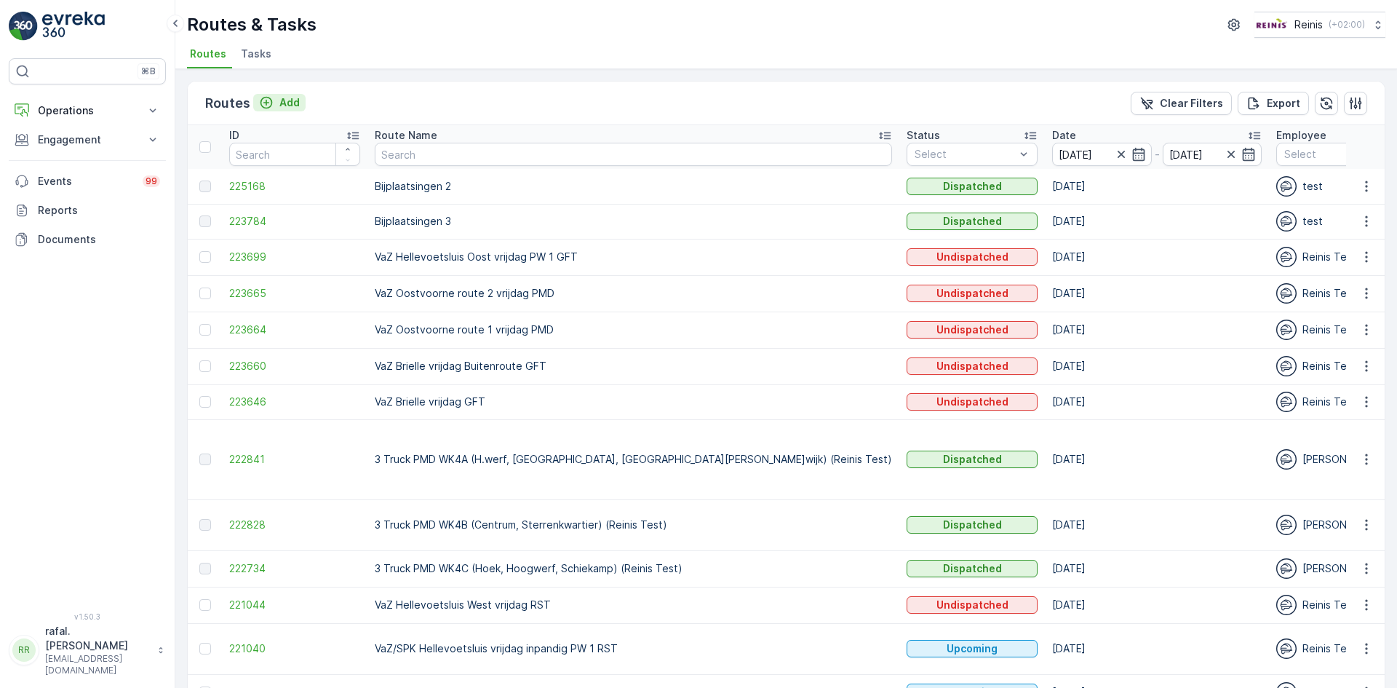
click at [285, 100] on p "Add" at bounding box center [289, 102] width 20 height 15
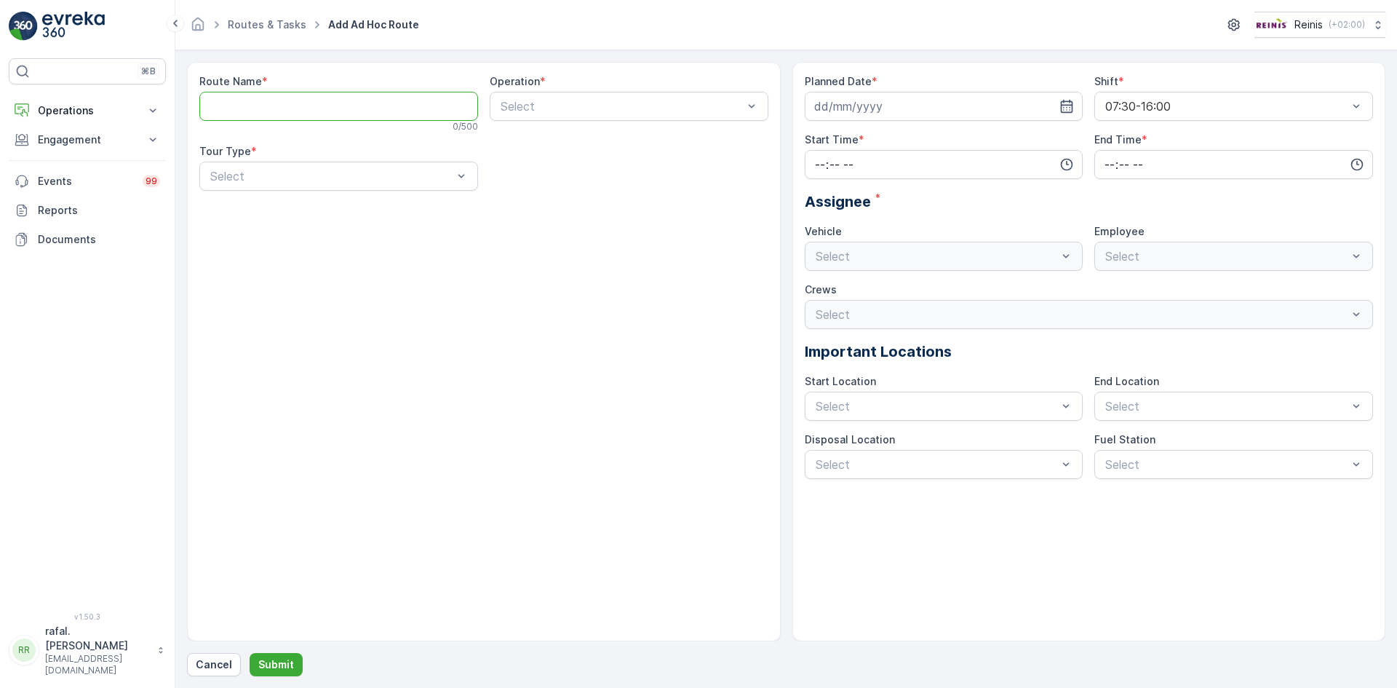
click at [292, 101] on Name "Route Name" at bounding box center [338, 106] width 279 height 29
type Name "Oost Extra Kimberly"
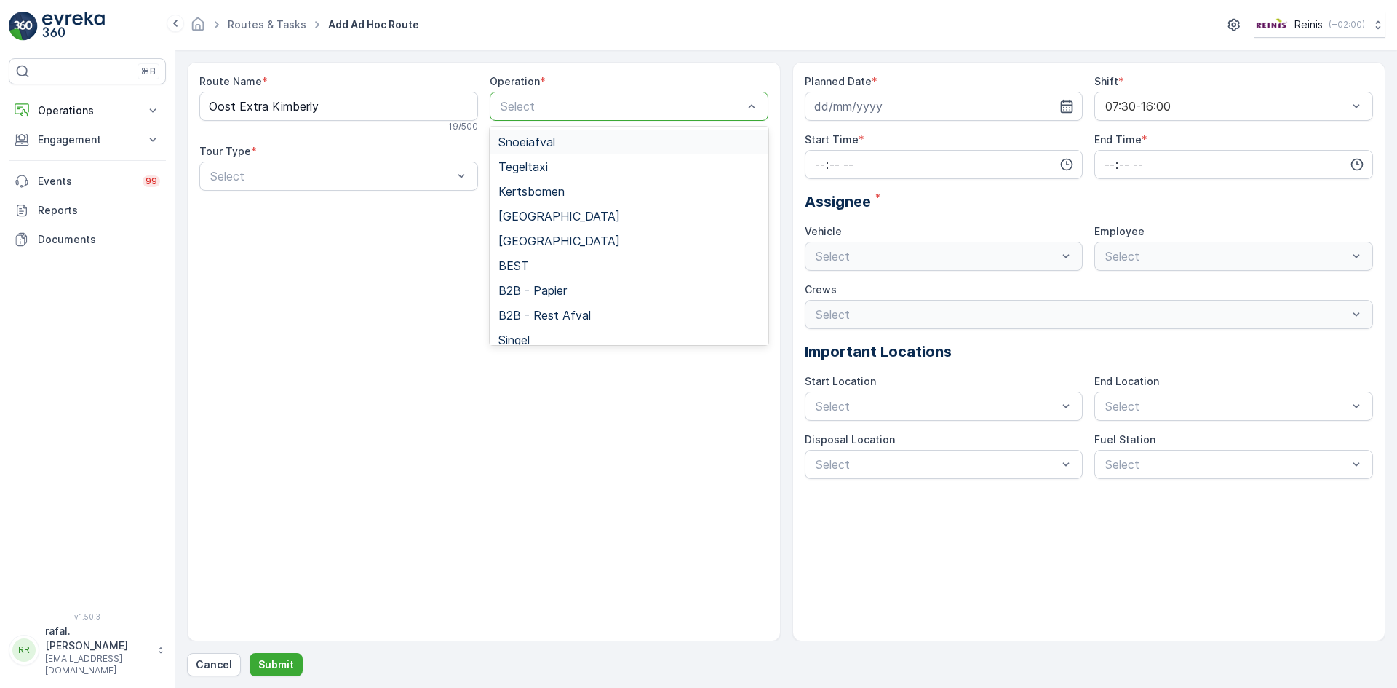
click at [657, 116] on div "Select" at bounding box center [629, 106] width 279 height 29
click at [554, 220] on span "[GEOGRAPHIC_DATA]" at bounding box center [559, 216] width 122 height 13
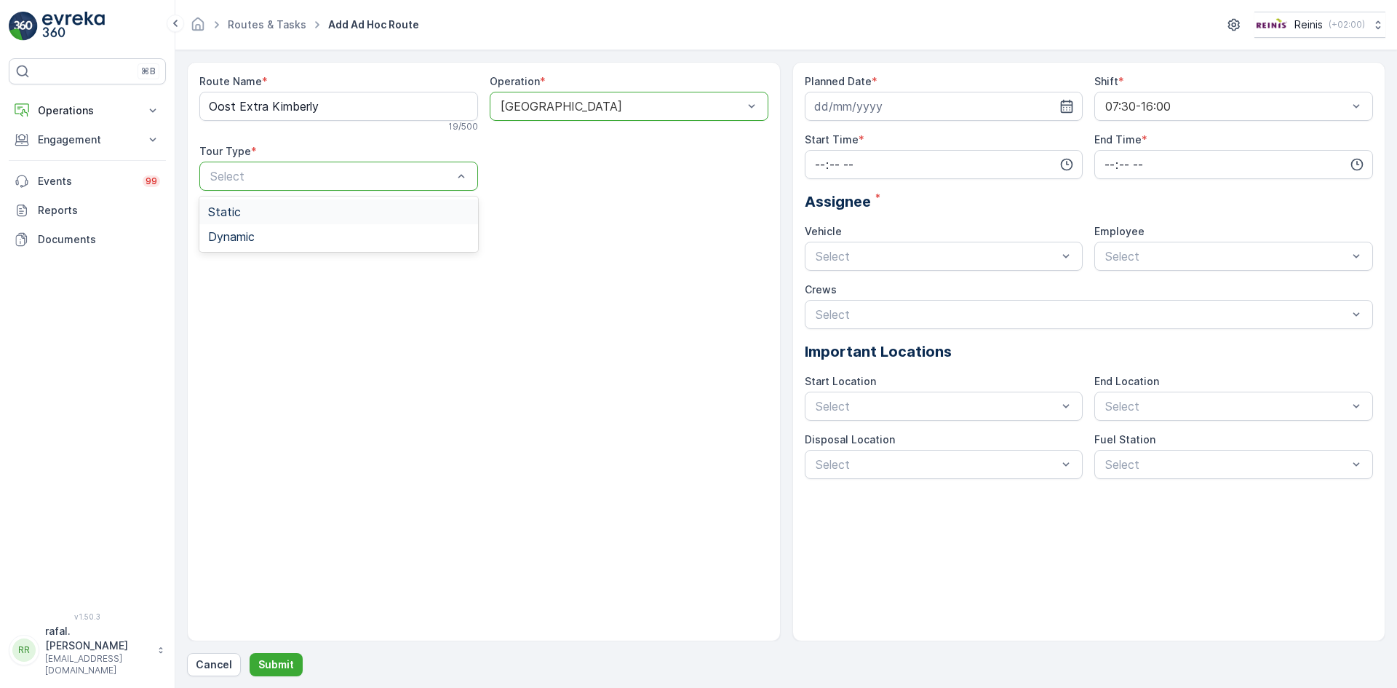
click at [317, 211] on div "Static" at bounding box center [338, 211] width 261 height 13
click at [600, 167] on div "Select" at bounding box center [629, 176] width 279 height 29
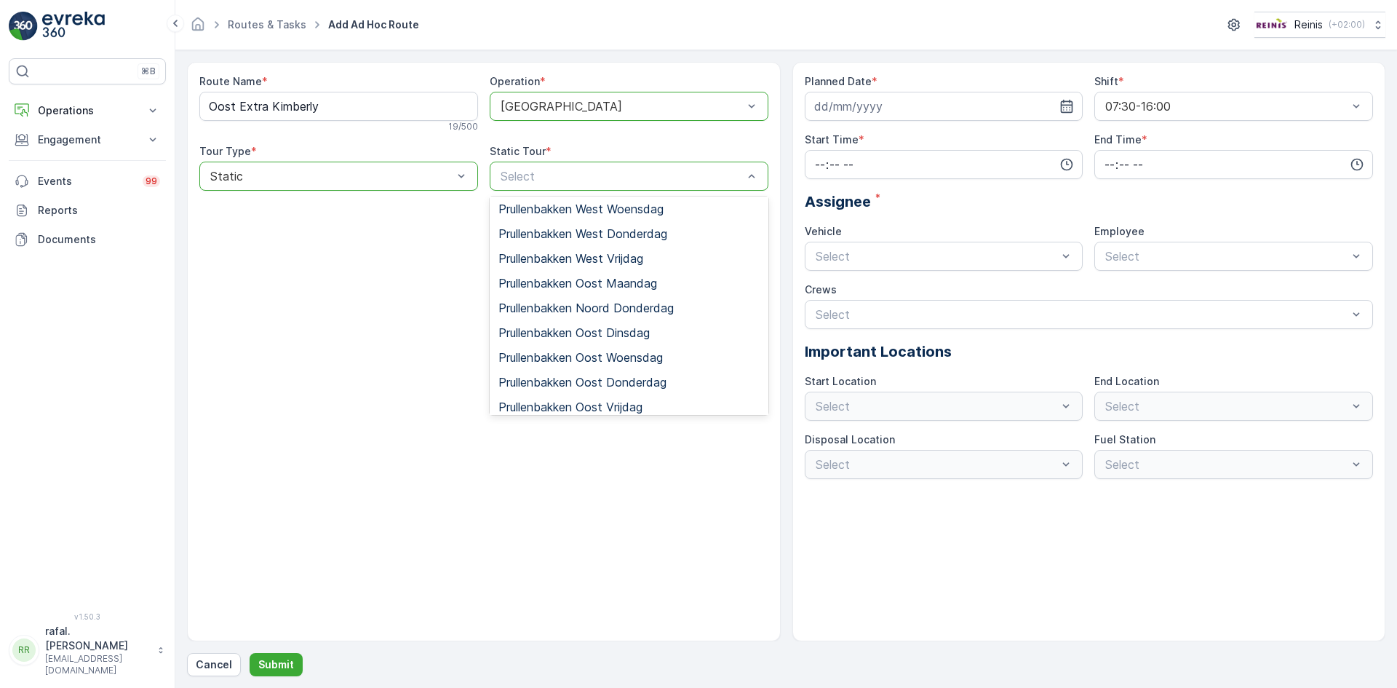
scroll to position [271, 0]
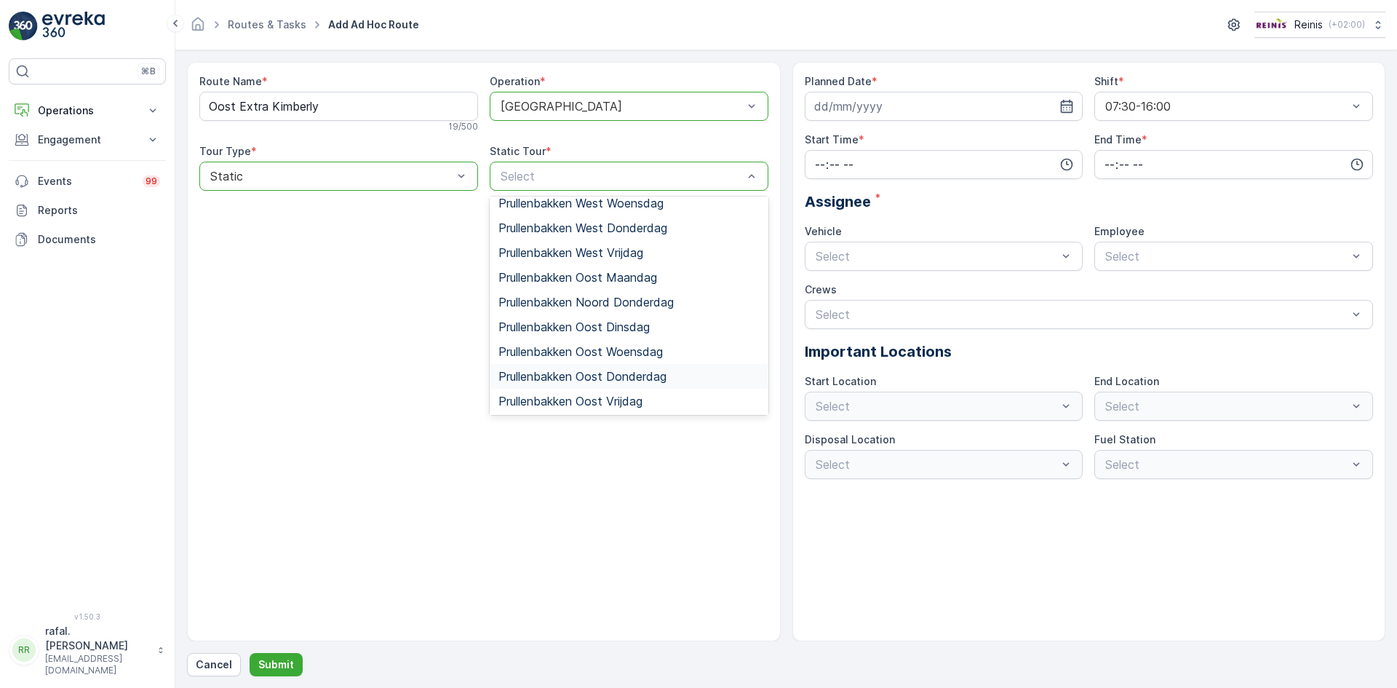
click at [651, 370] on span "Prullenbakken Oost Donderdag" at bounding box center [582, 376] width 168 height 13
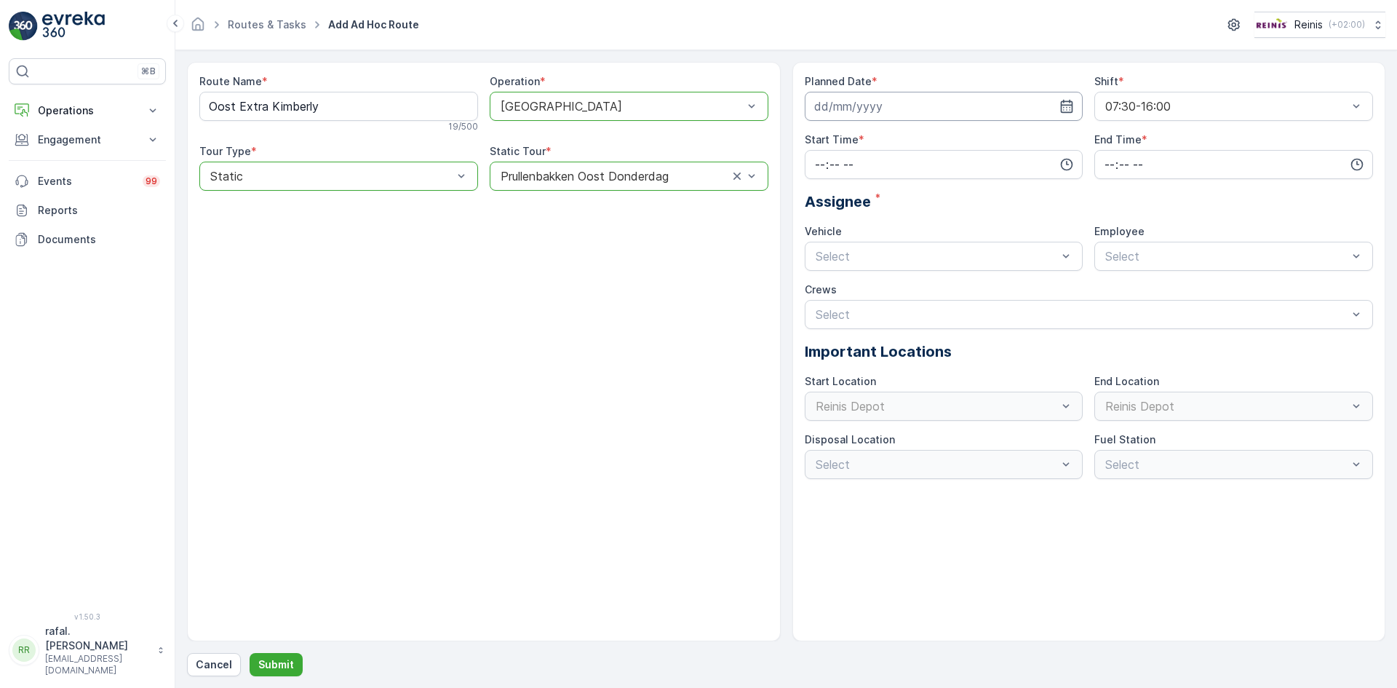
click at [1002, 103] on input at bounding box center [944, 106] width 279 height 29
click at [963, 255] on div "19" at bounding box center [960, 256] width 23 height 23
type input "[DATE]"
click at [832, 162] on input "time" at bounding box center [944, 164] width 279 height 29
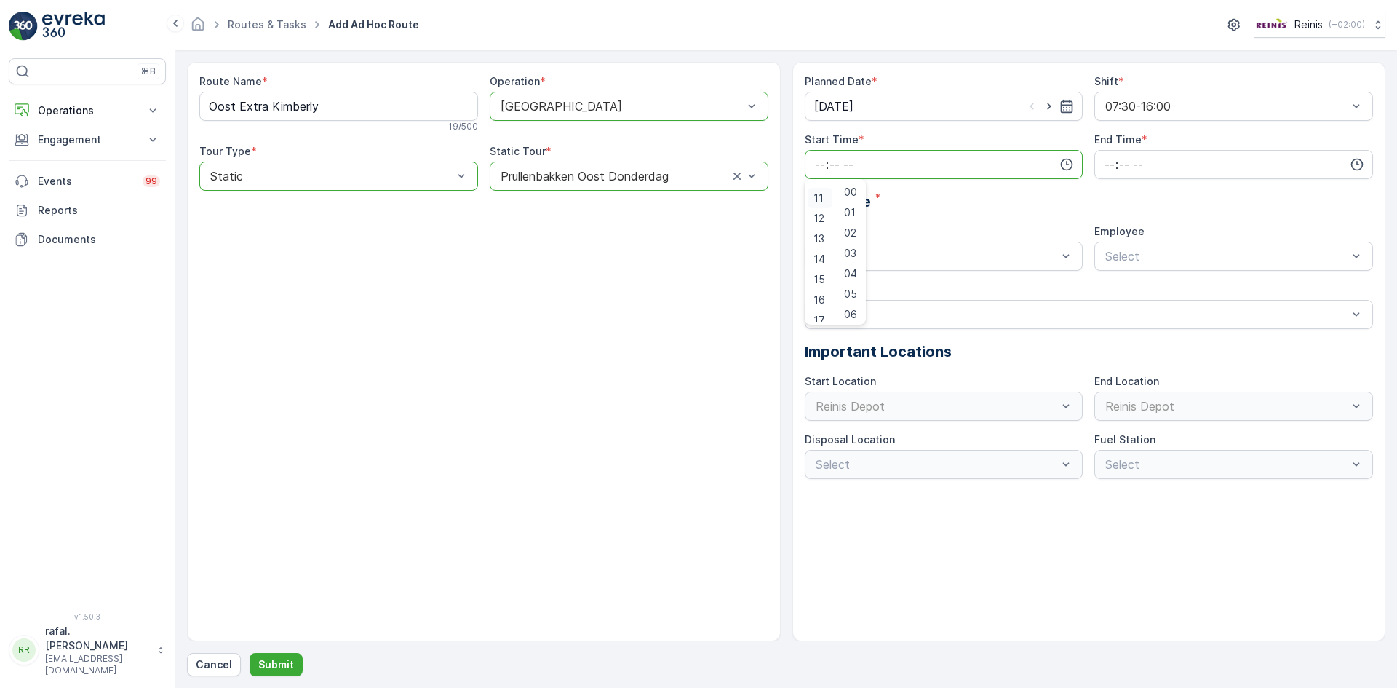
click at [815, 196] on span "11" at bounding box center [819, 198] width 10 height 15
type input "11:00"
click at [1124, 154] on input "time" at bounding box center [1233, 164] width 279 height 29
click at [1110, 296] on span "16" at bounding box center [1109, 300] width 12 height 15
type input "16:00"
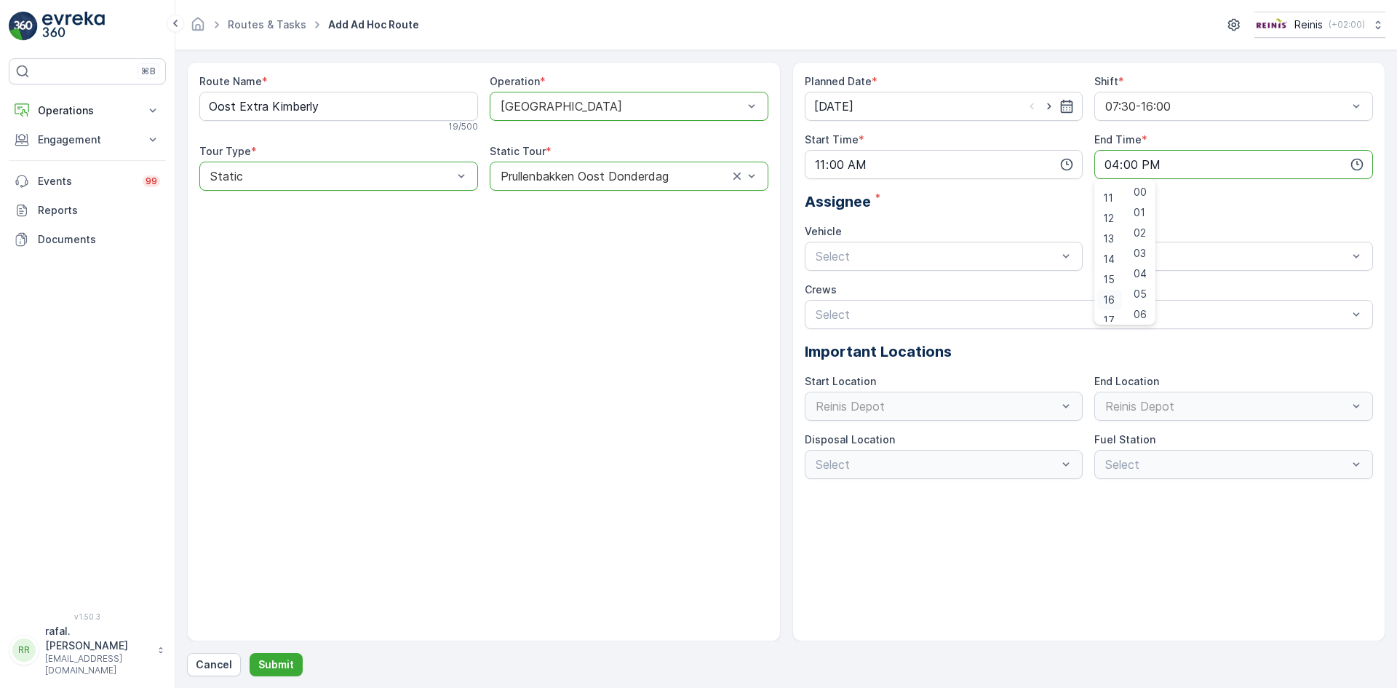
click at [1108, 301] on span "16" at bounding box center [1109, 300] width 12 height 15
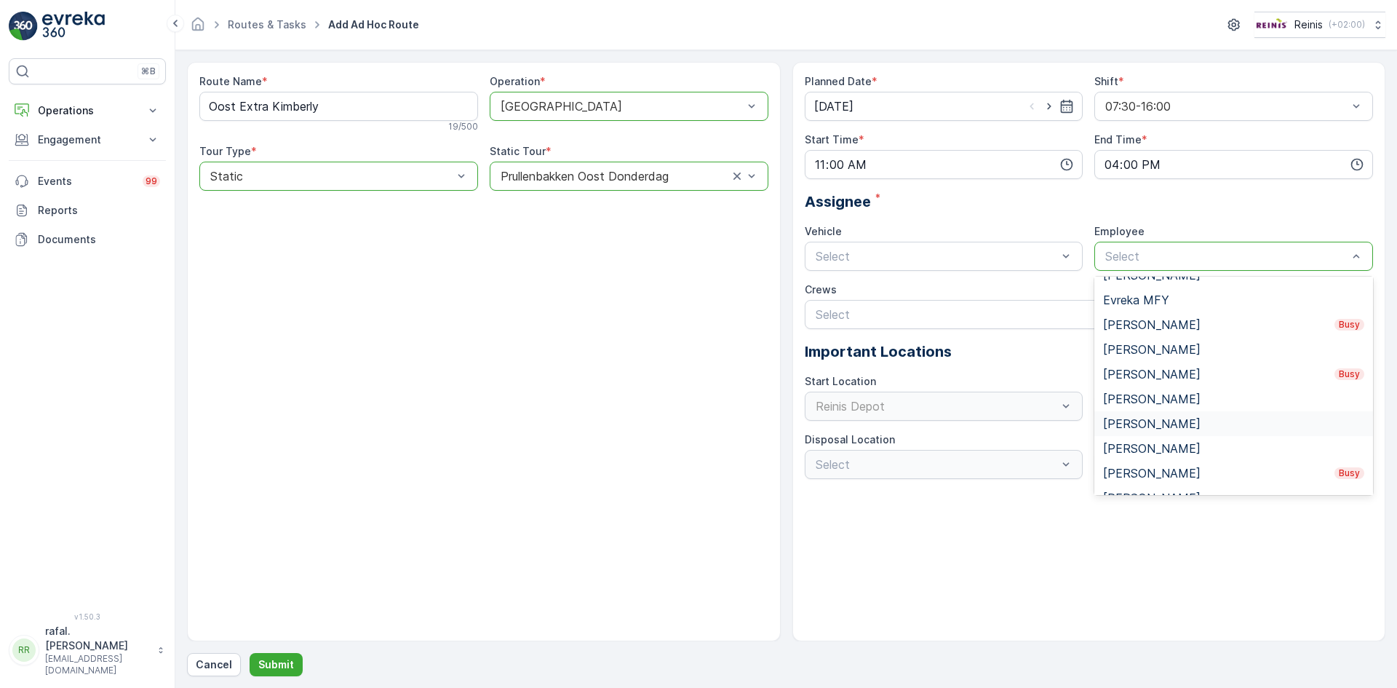
scroll to position [437, 0]
click at [1207, 447] on div "[PERSON_NAME] Busy" at bounding box center [1233, 448] width 261 height 13
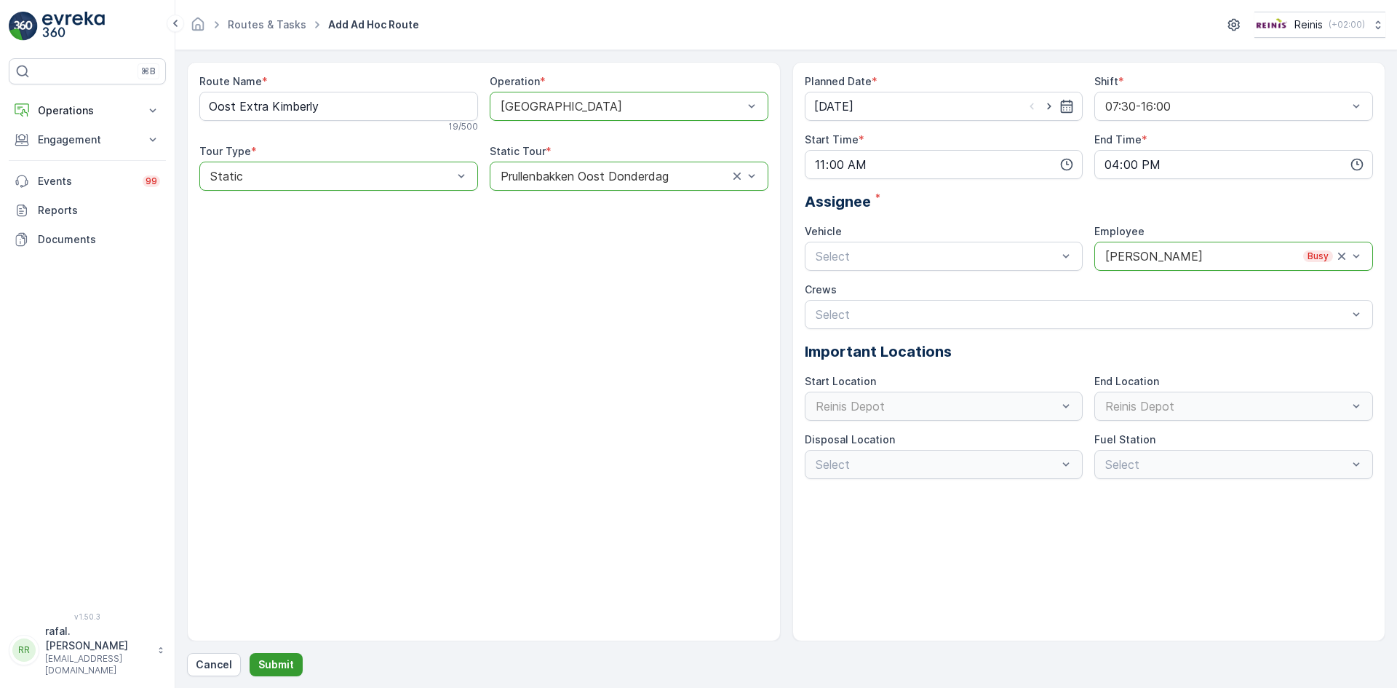
click at [288, 658] on button "Submit" at bounding box center [276, 664] width 53 height 23
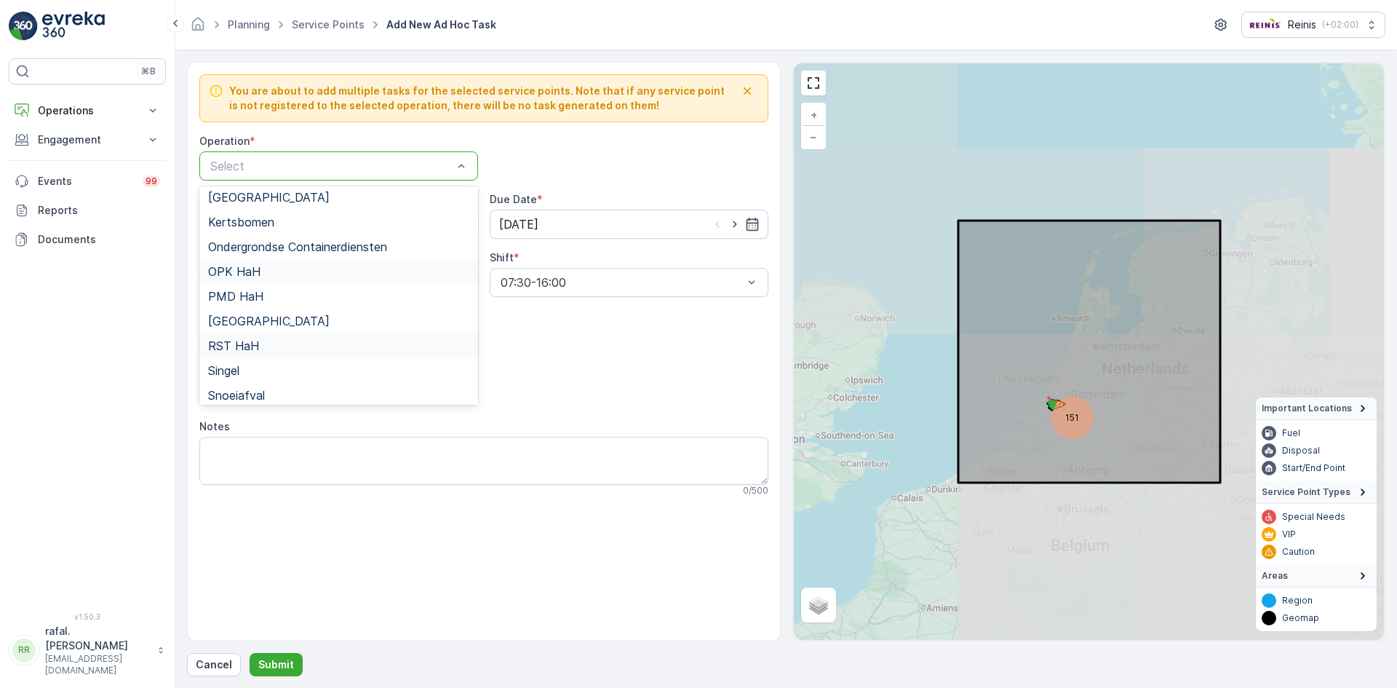
scroll to position [258, 0]
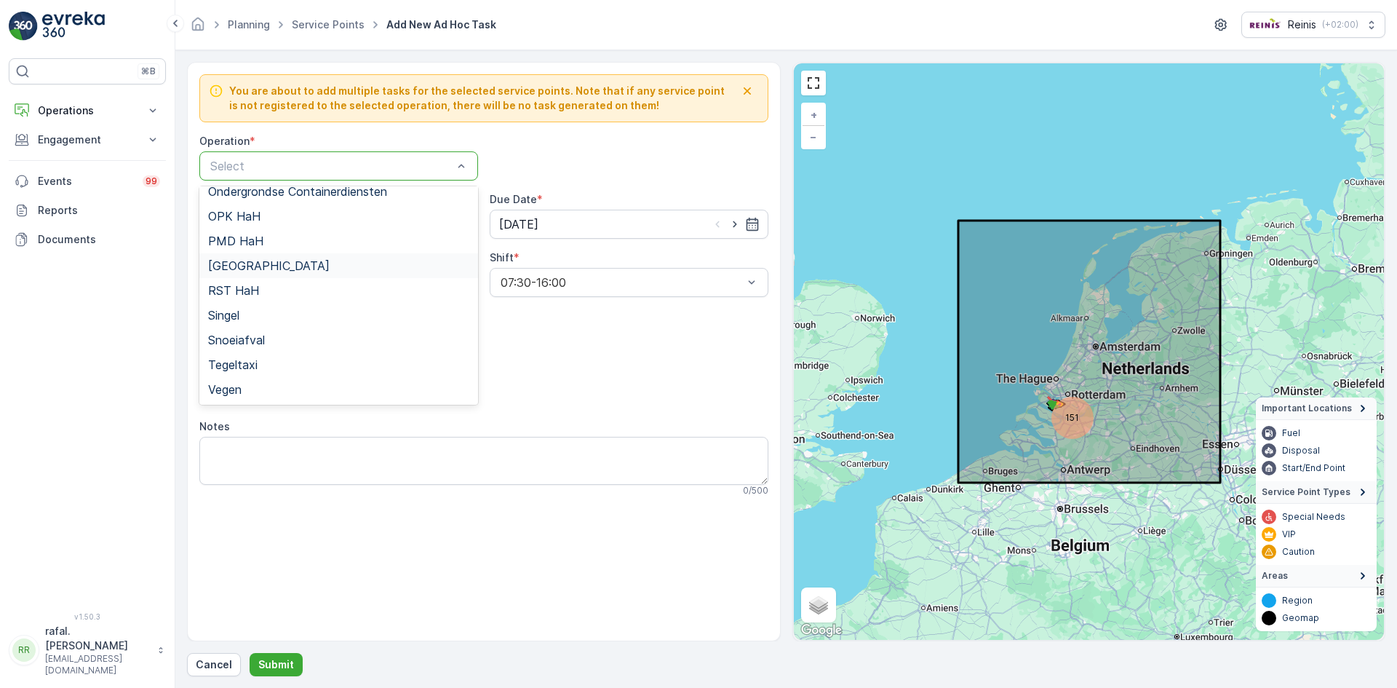
click at [294, 269] on div "[GEOGRAPHIC_DATA]" at bounding box center [338, 265] width 261 height 13
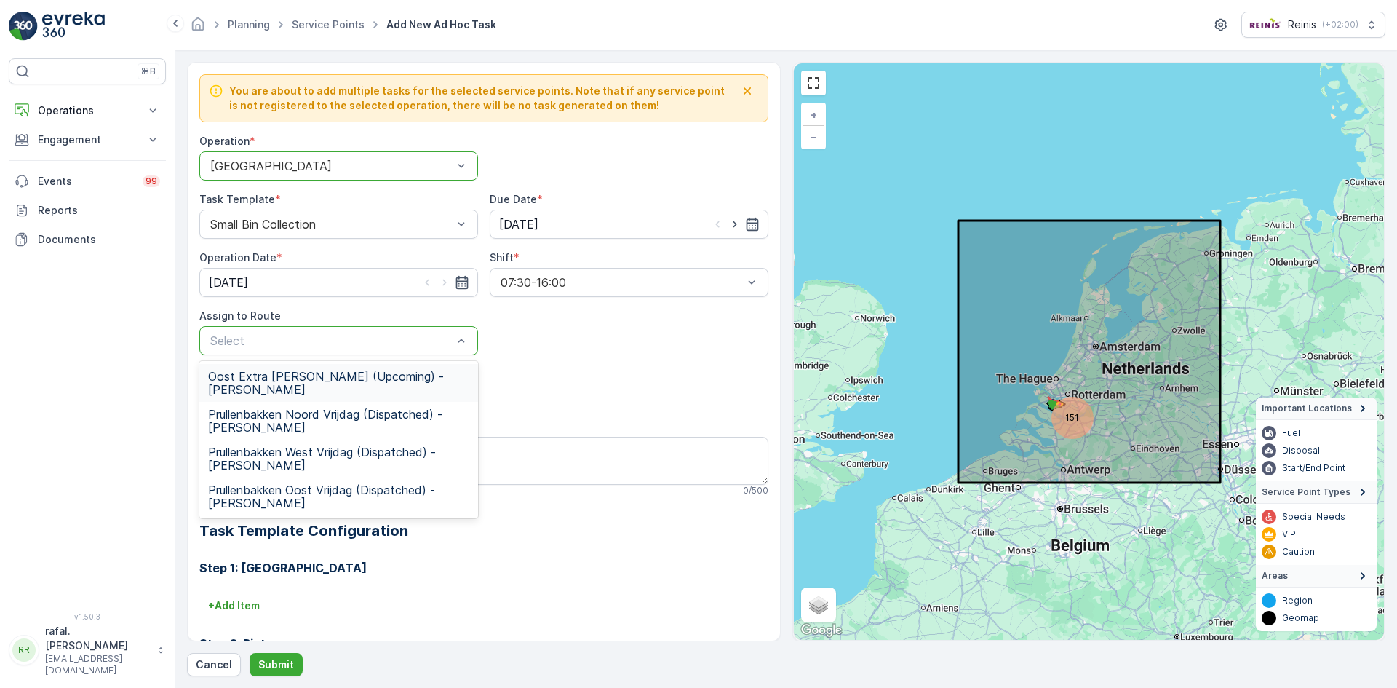
click at [320, 370] on span "Oost Extra Kimberly (Upcoming) - Kimberly Wesdijk" at bounding box center [338, 383] width 261 height 26
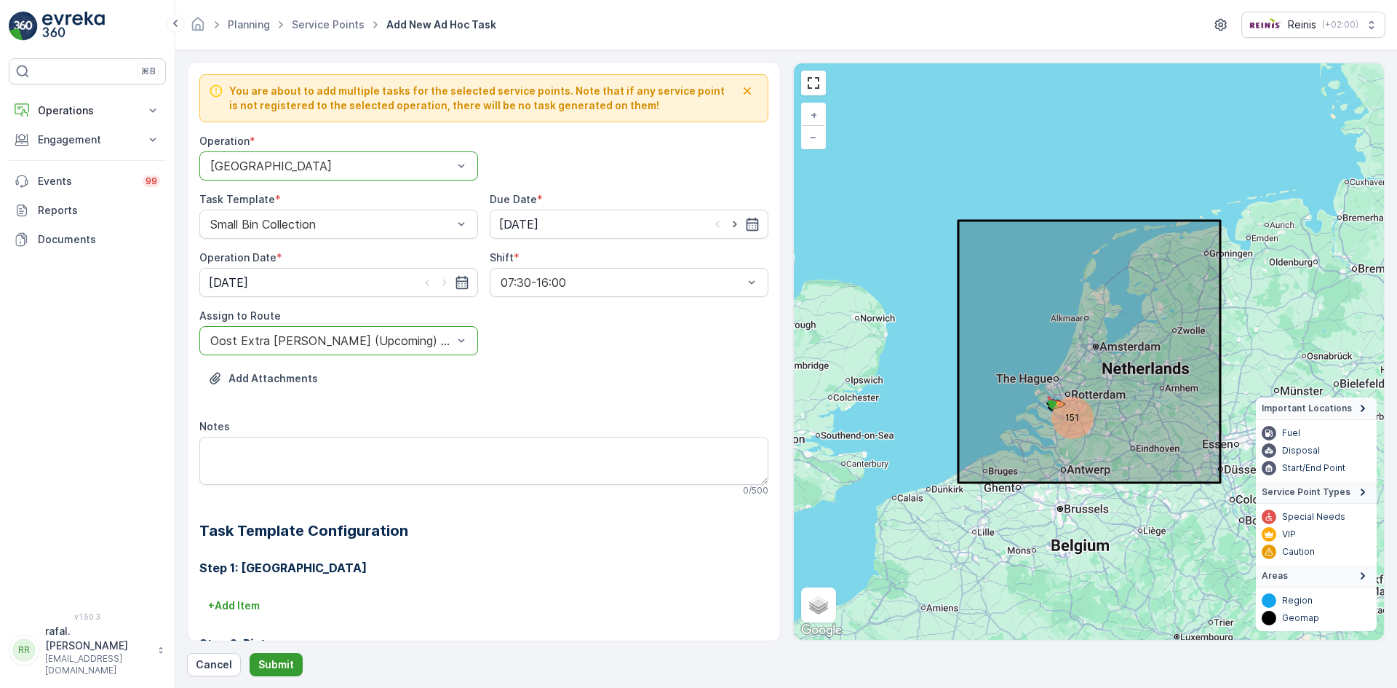
click at [274, 664] on p "Submit" at bounding box center [276, 664] width 36 height 15
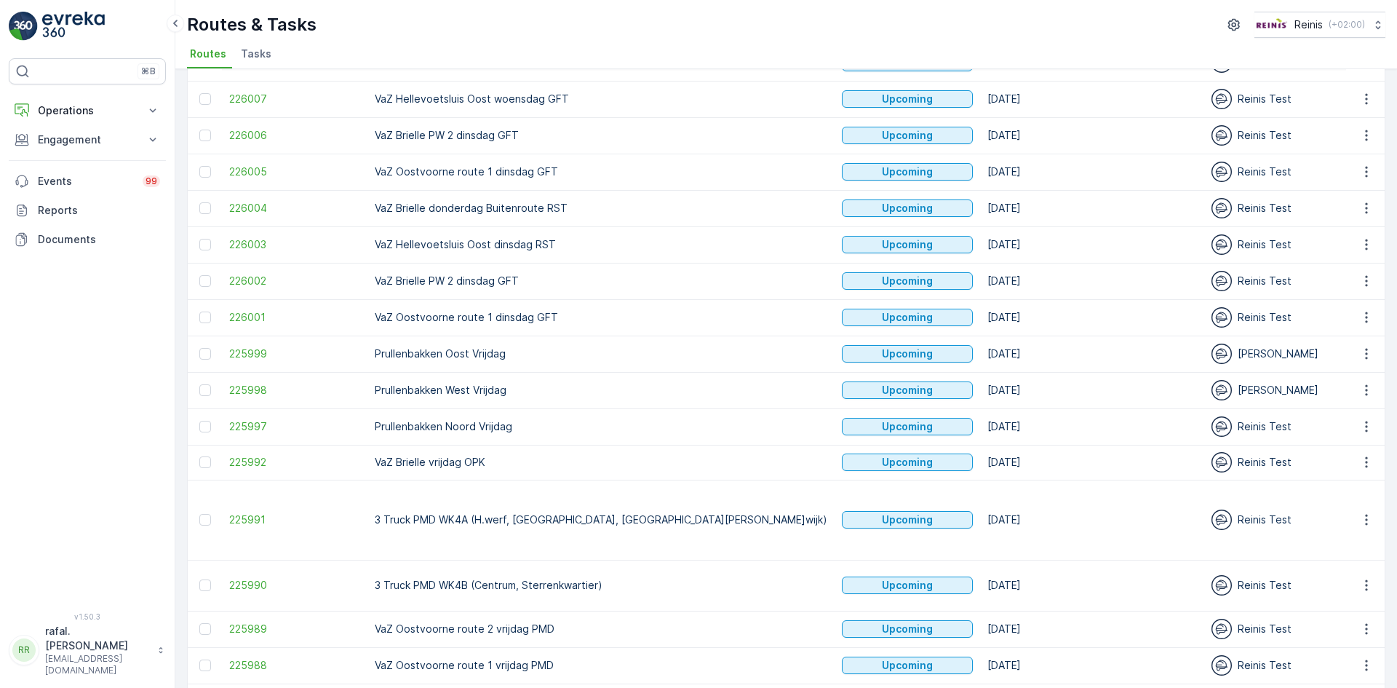
scroll to position [1490, 0]
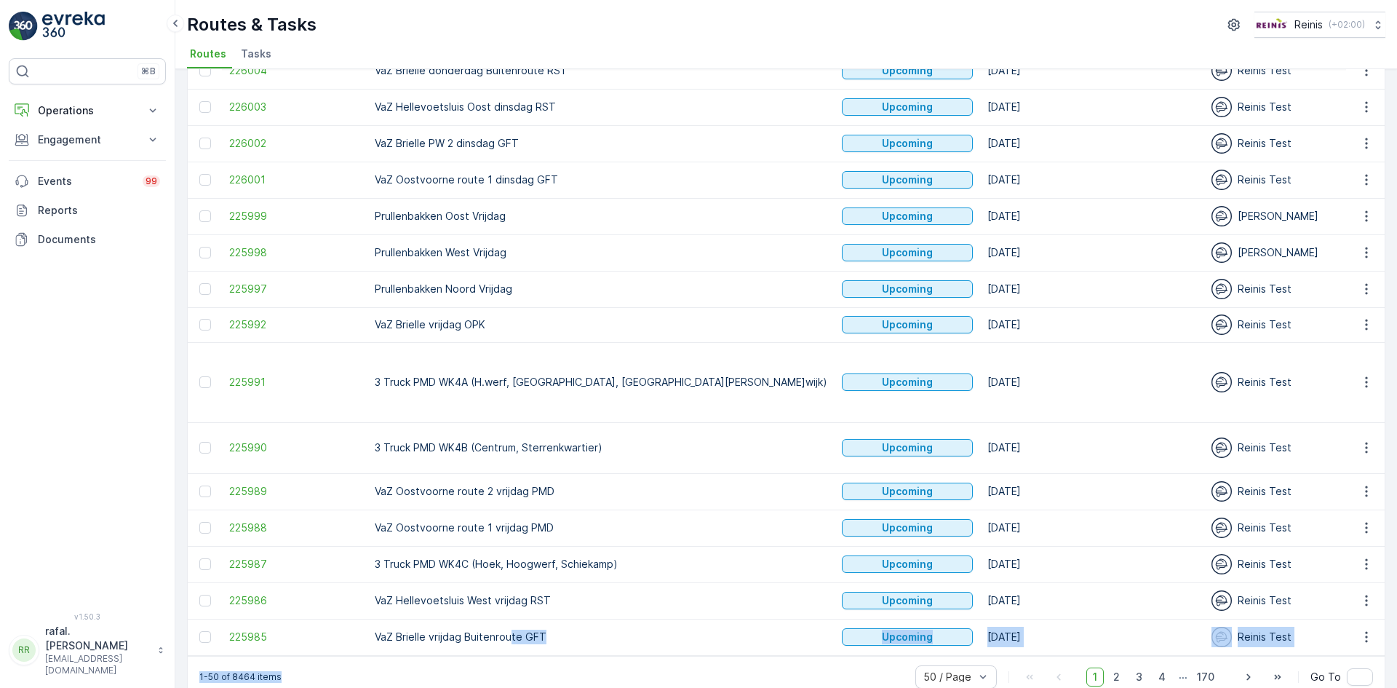
drag, startPoint x: 511, startPoint y: 626, endPoint x: 580, endPoint y: 635, distance: 69.8
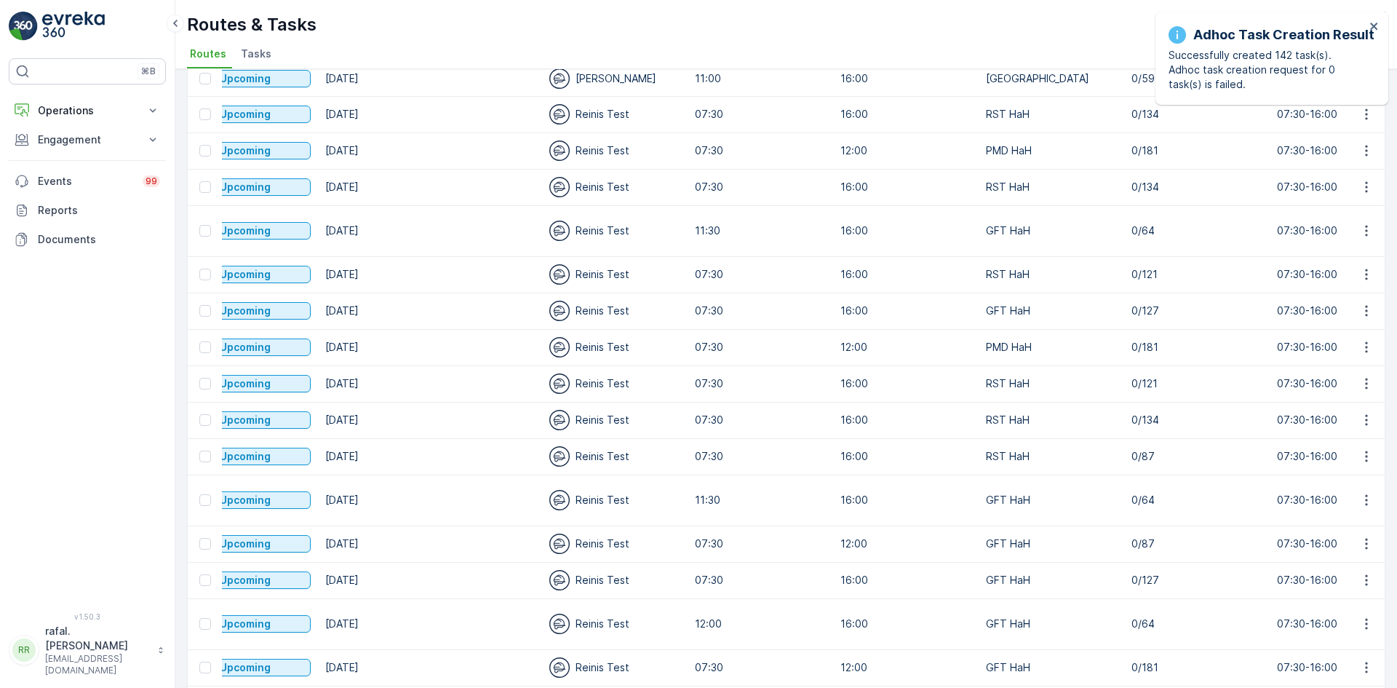
scroll to position [0, 0]
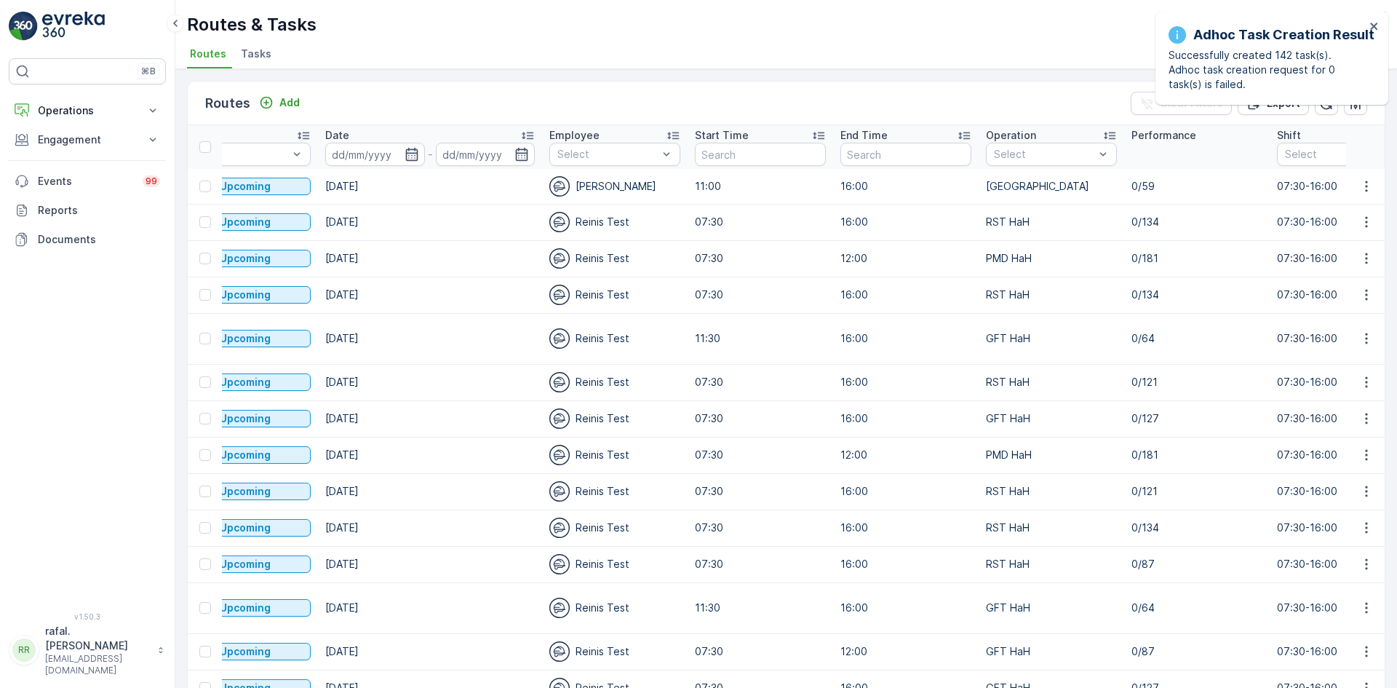
click at [986, 187] on p "[GEOGRAPHIC_DATA]" at bounding box center [1051, 186] width 131 height 15
click at [436, 156] on input at bounding box center [486, 154] width 100 height 23
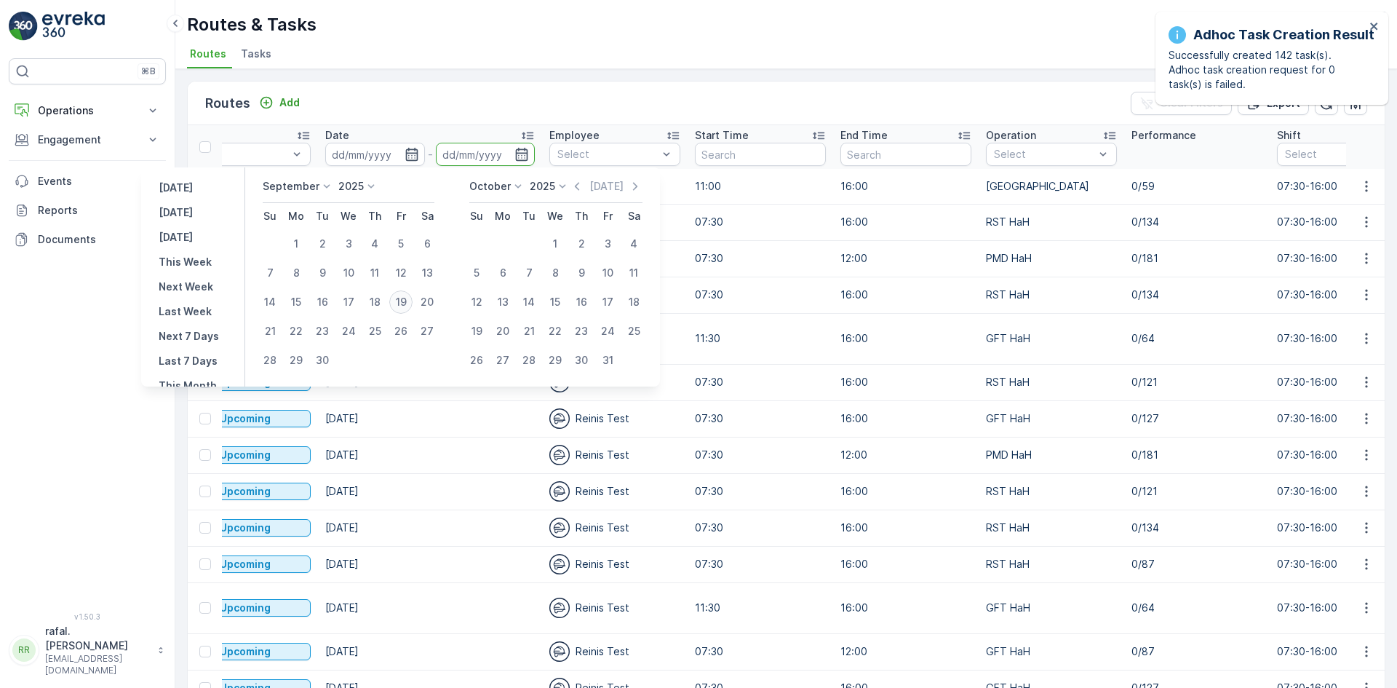
click at [409, 300] on div "19" at bounding box center [400, 301] width 23 height 23
type input "[DATE]"
click at [409, 300] on div "19" at bounding box center [400, 301] width 23 height 23
type input "[DATE]"
click at [400, 302] on div "19" at bounding box center [400, 301] width 23 height 23
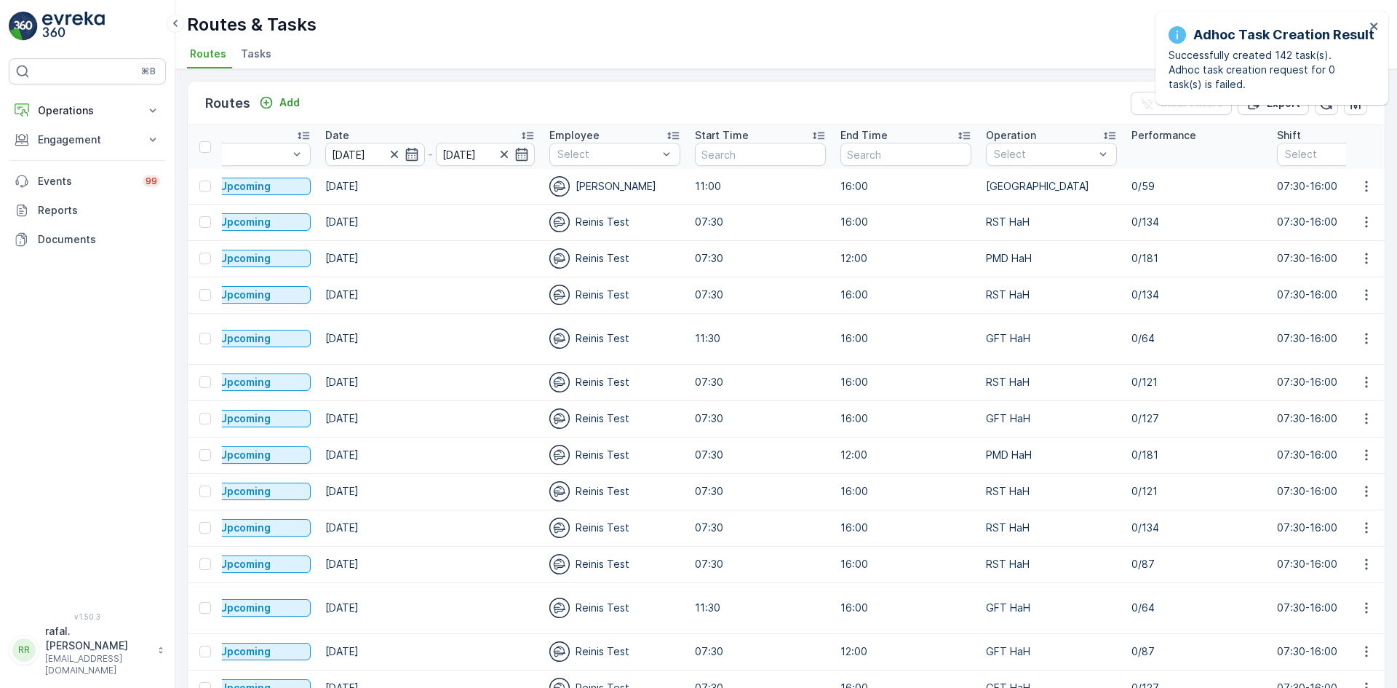
click at [549, 302] on div "Reinis Test" at bounding box center [614, 295] width 131 height 20
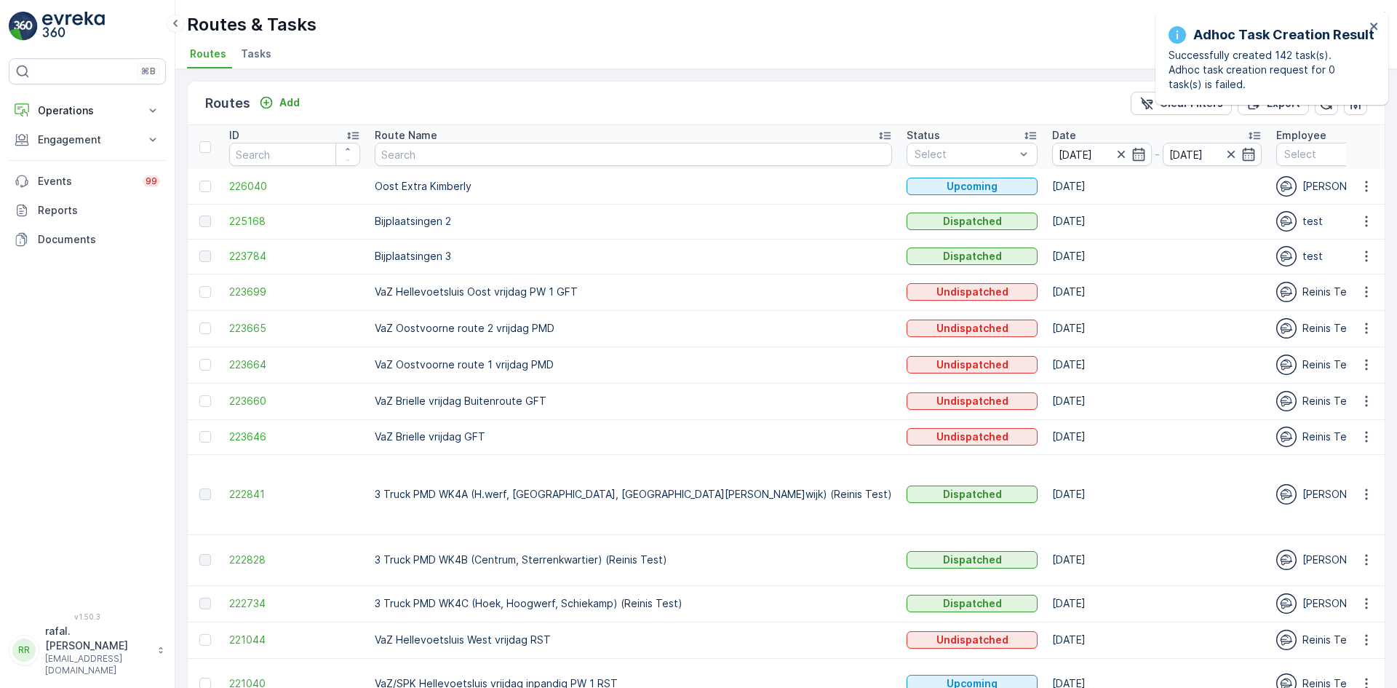
click at [878, 135] on icon at bounding box center [885, 135] width 15 height 15
